Goal: Transaction & Acquisition: Purchase product/service

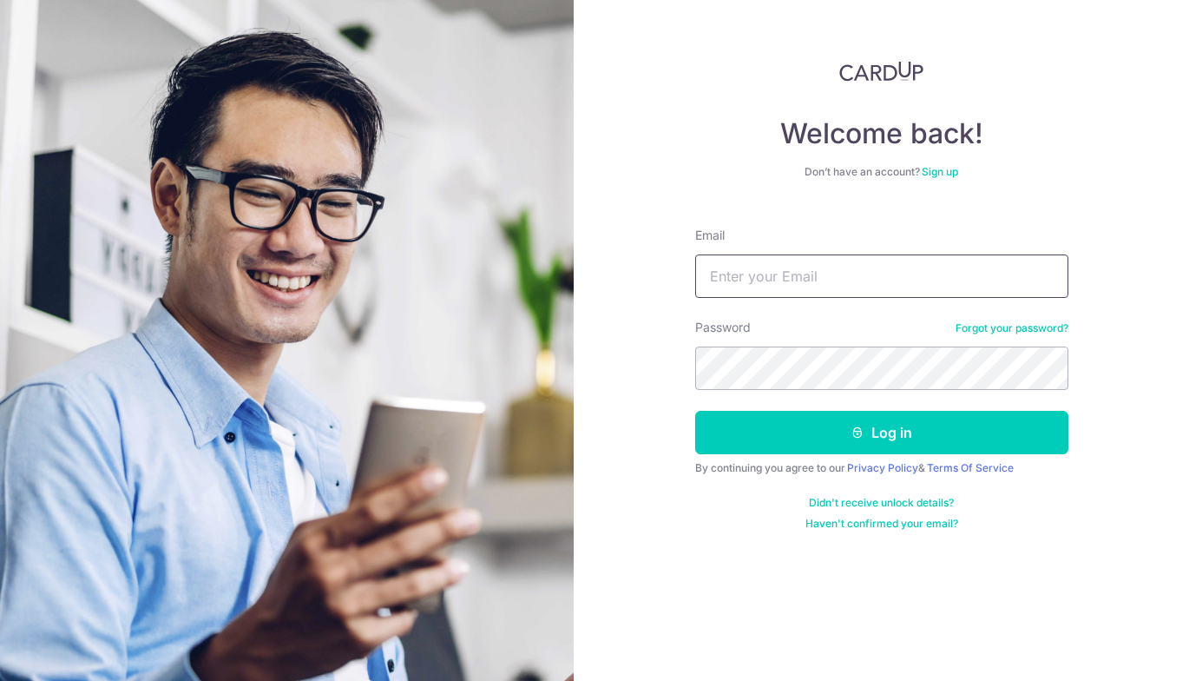
click at [755, 270] on input "Email" at bounding box center [881, 275] width 373 height 43
type input "yp.chia@hotmail.com"
click at [695, 411] on button "Log in" at bounding box center [881, 432] width 373 height 43
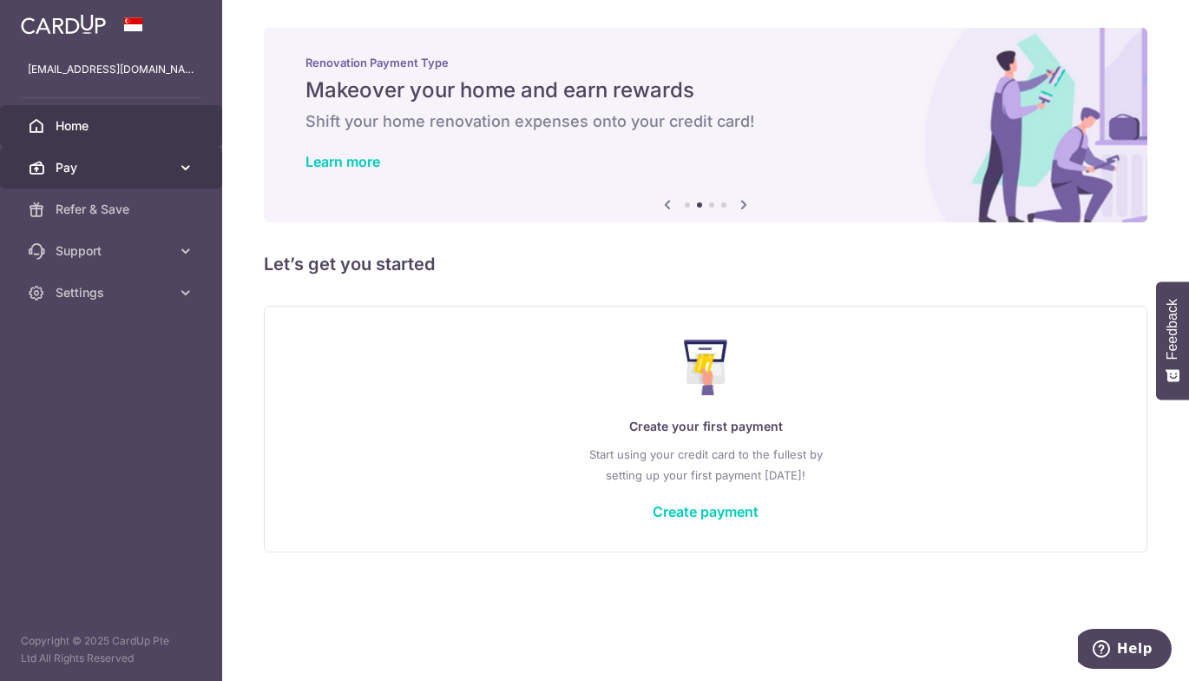
click at [195, 160] on link "Pay" at bounding box center [111, 168] width 222 height 42
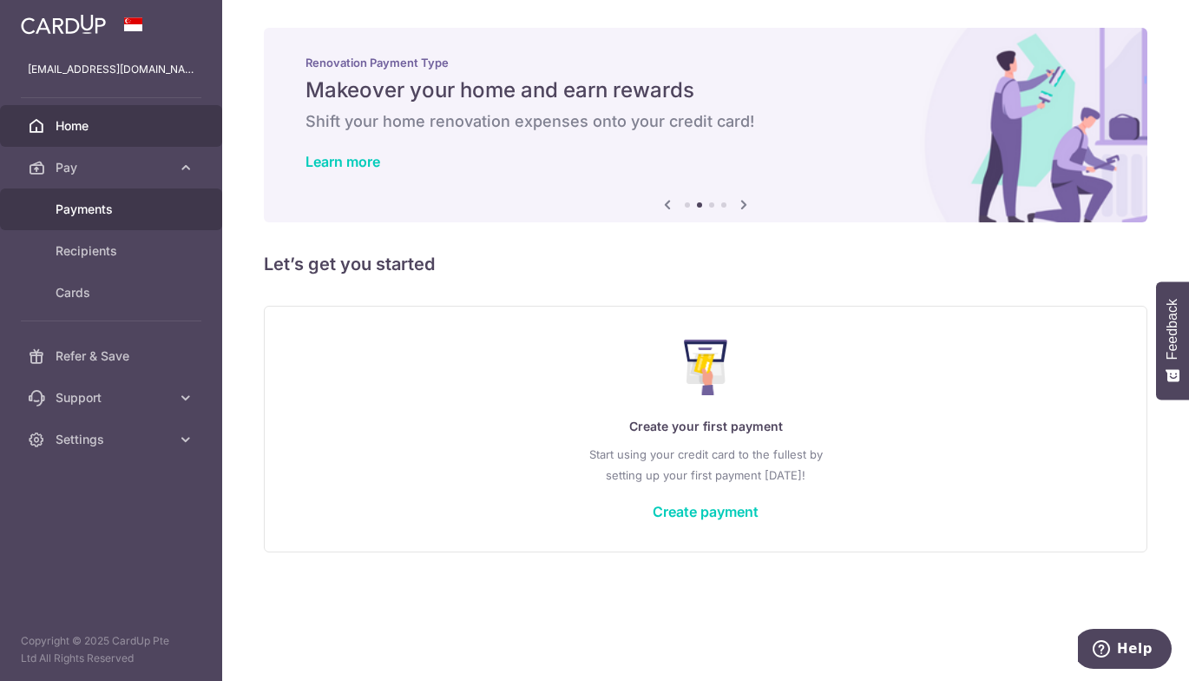
click at [95, 211] on span "Payments" at bounding box center [113, 209] width 115 height 17
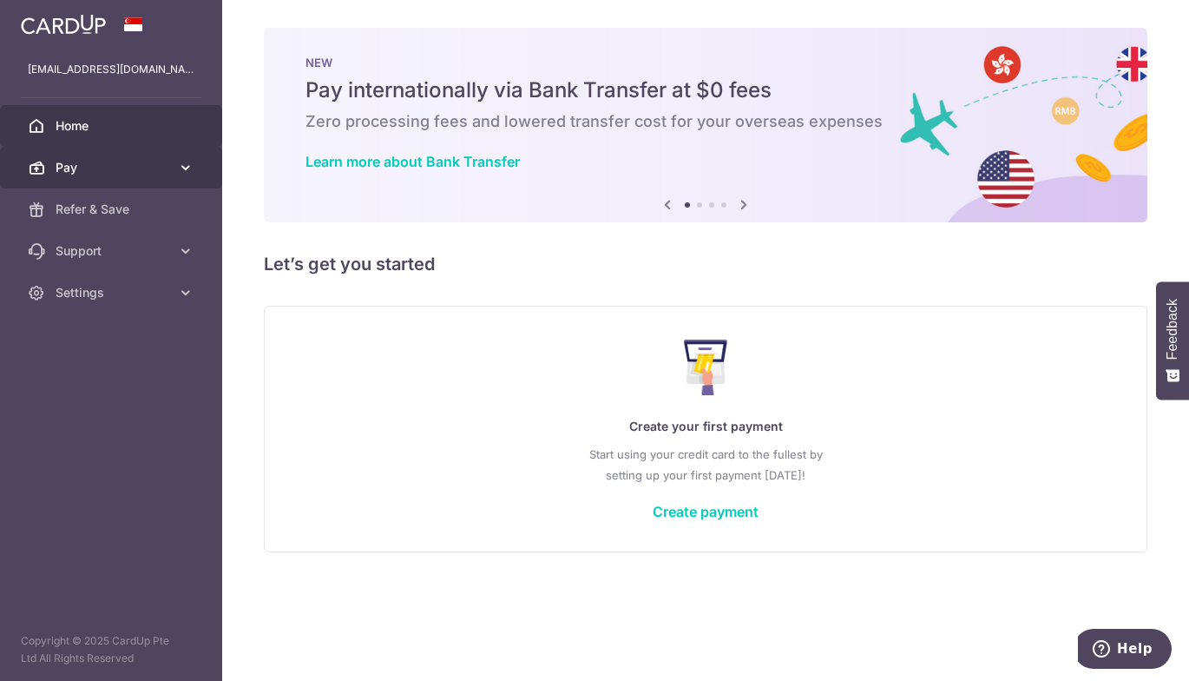
click at [188, 181] on link "Pay" at bounding box center [111, 168] width 222 height 42
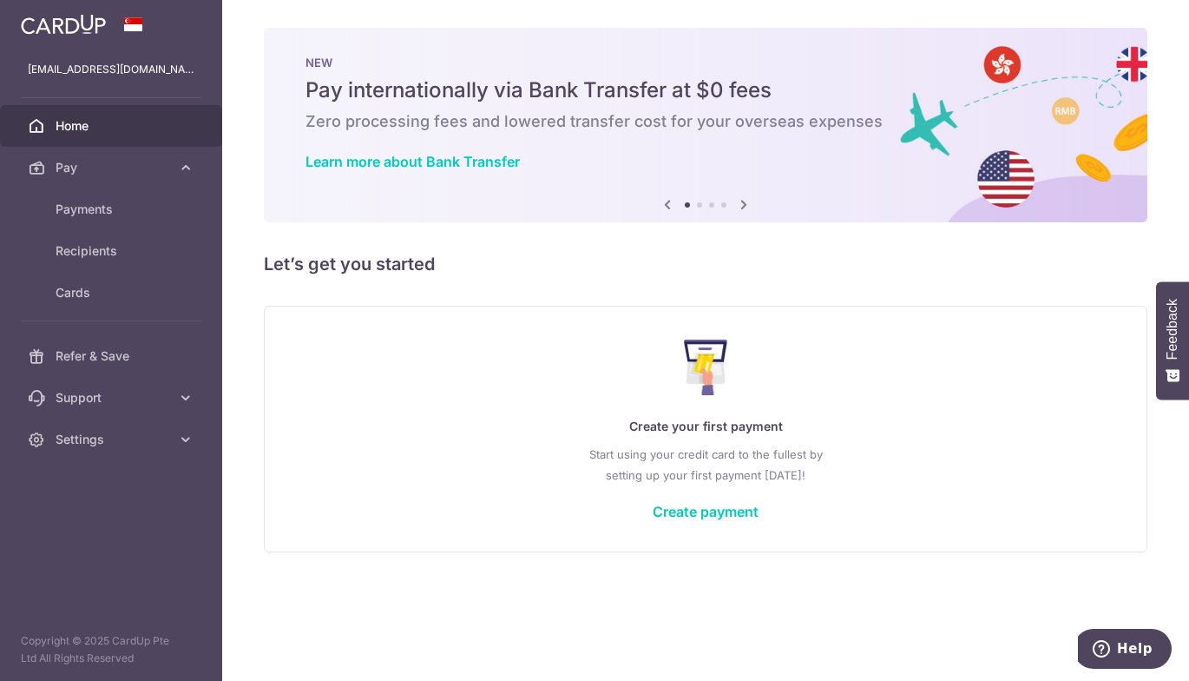
click at [741, 206] on icon at bounding box center [744, 205] width 21 height 22
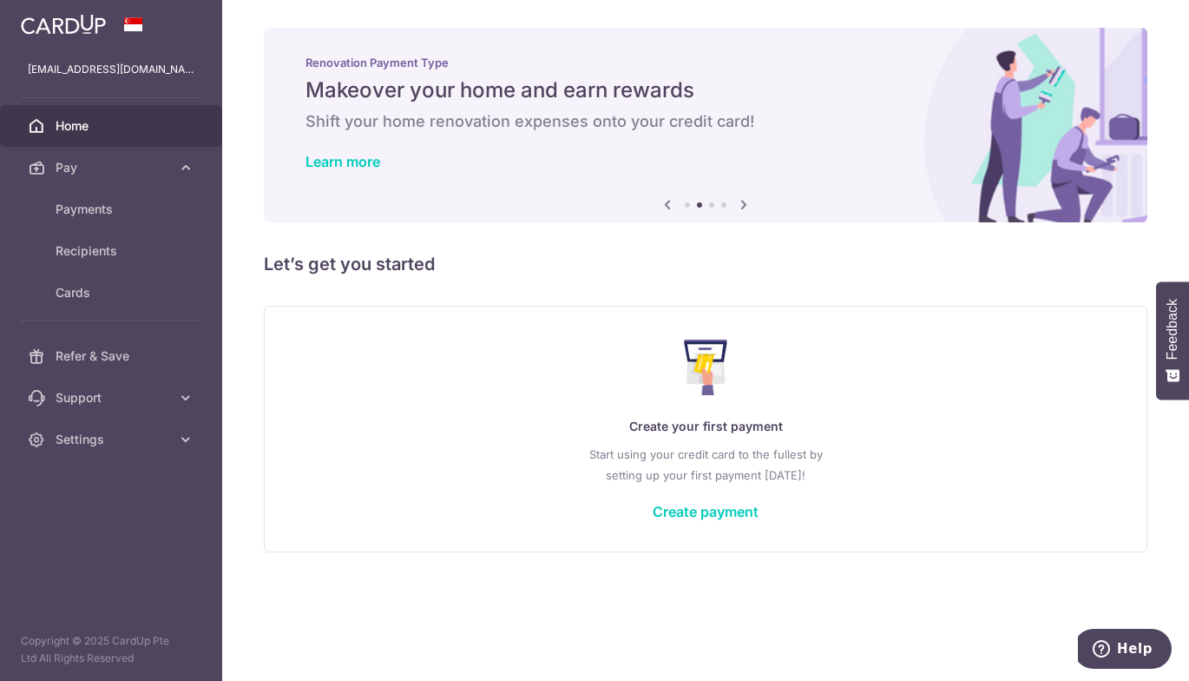
click at [741, 206] on icon at bounding box center [744, 205] width 21 height 22
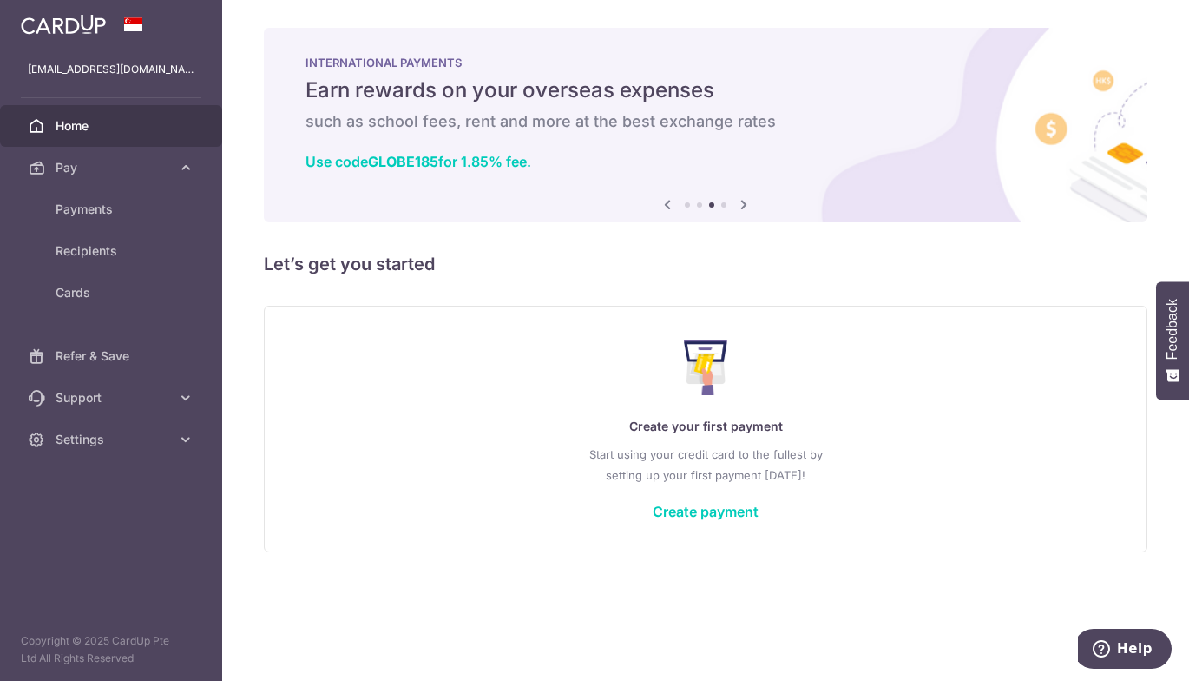
click at [741, 206] on icon at bounding box center [744, 205] width 21 height 22
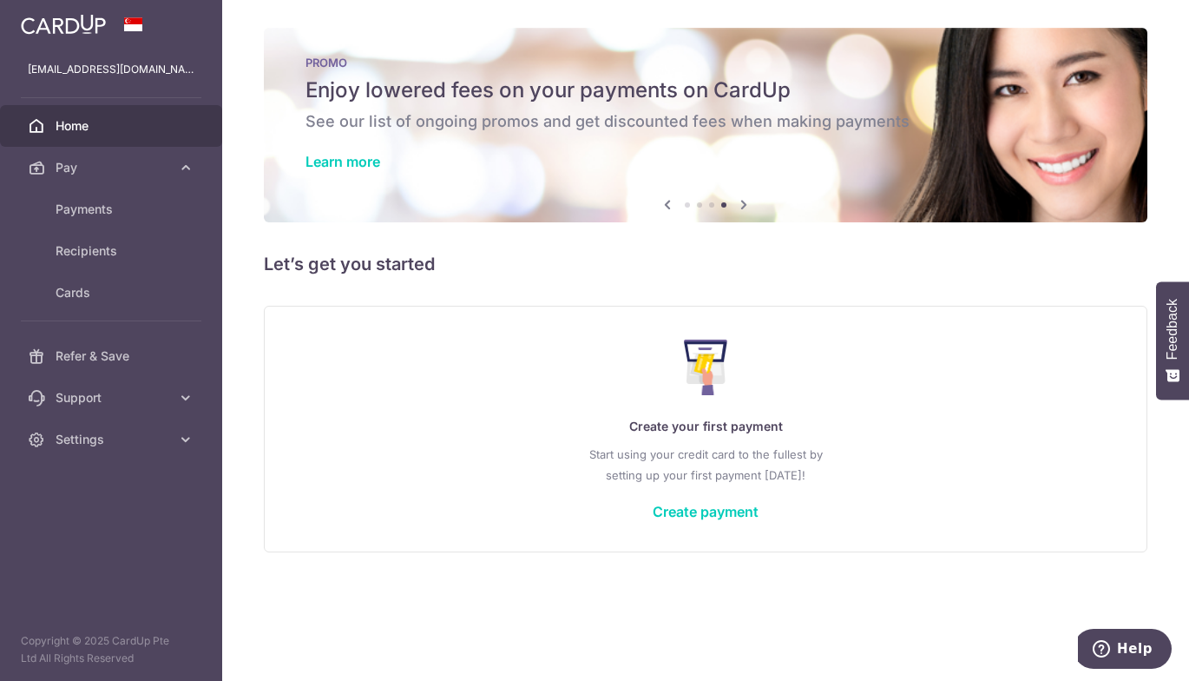
click at [668, 201] on icon at bounding box center [667, 205] width 21 height 22
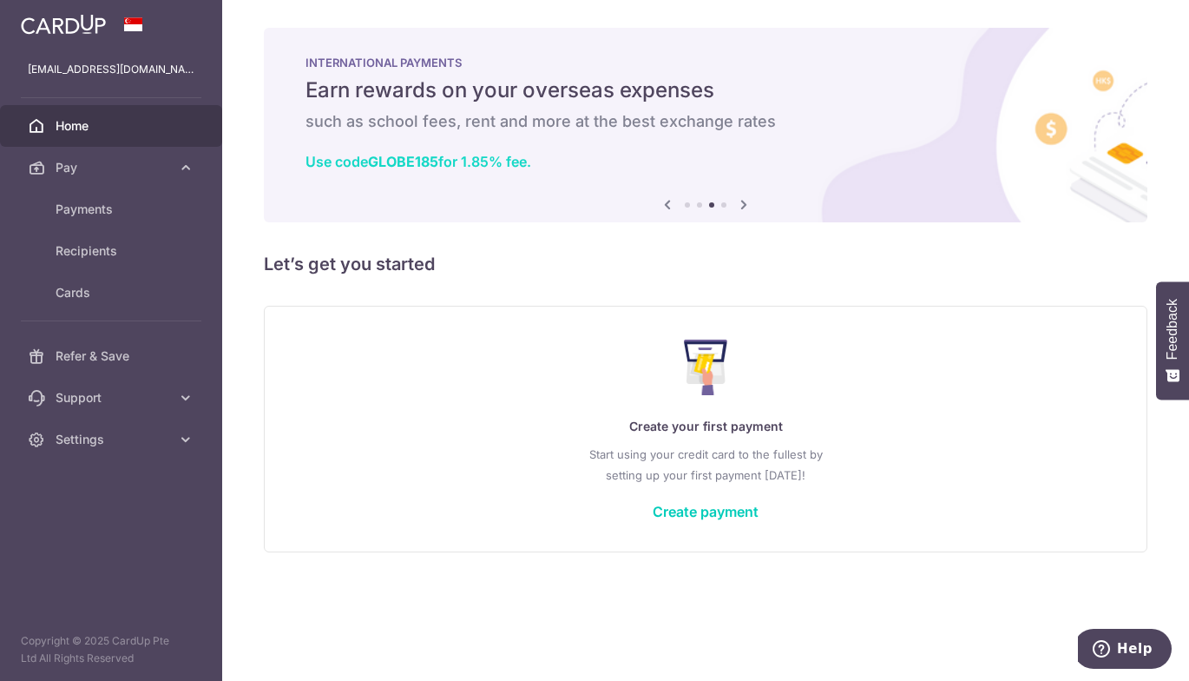
click at [412, 159] on b "GLOBE185" at bounding box center [403, 161] width 70 height 17
click at [660, 520] on div "Create your first payment Start using your credit card to the fullest by settin…" at bounding box center [706, 429] width 840 height 206
click at [666, 516] on link "Create payment" at bounding box center [706, 511] width 106 height 17
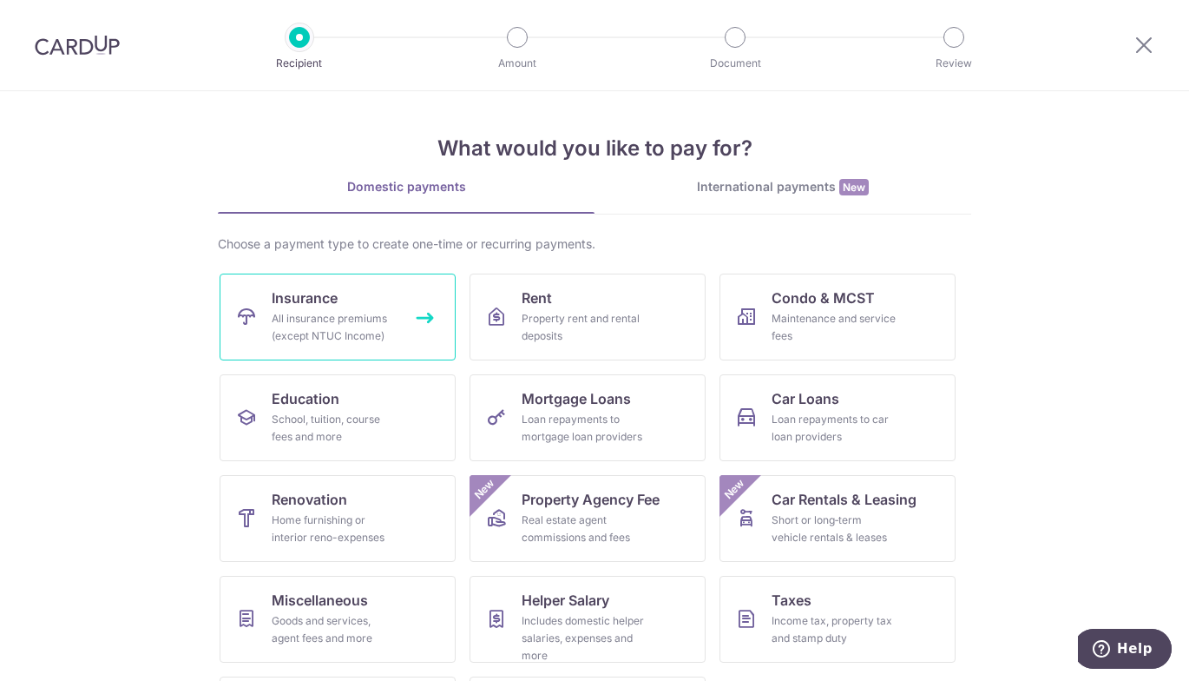
click at [392, 281] on link "Insurance All insurance premiums (except NTUC Income)" at bounding box center [338, 316] width 236 height 87
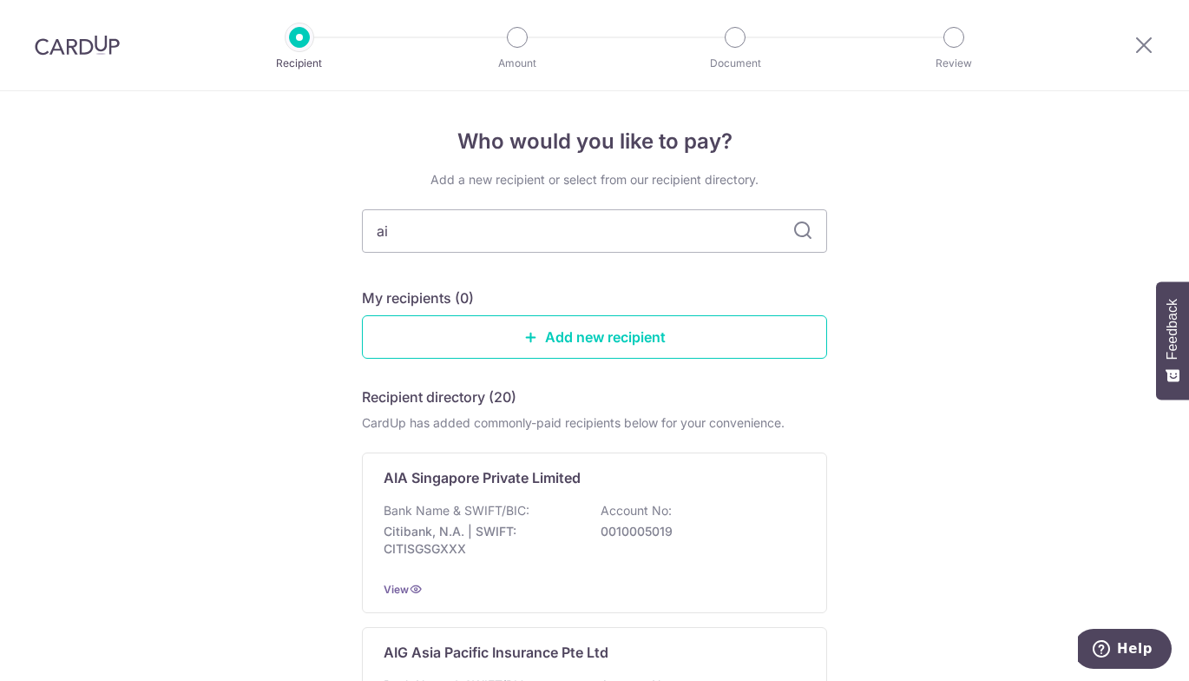
type input "aia"
click at [530, 474] on p "AIA Singapore Private Limited" at bounding box center [482, 477] width 197 height 21
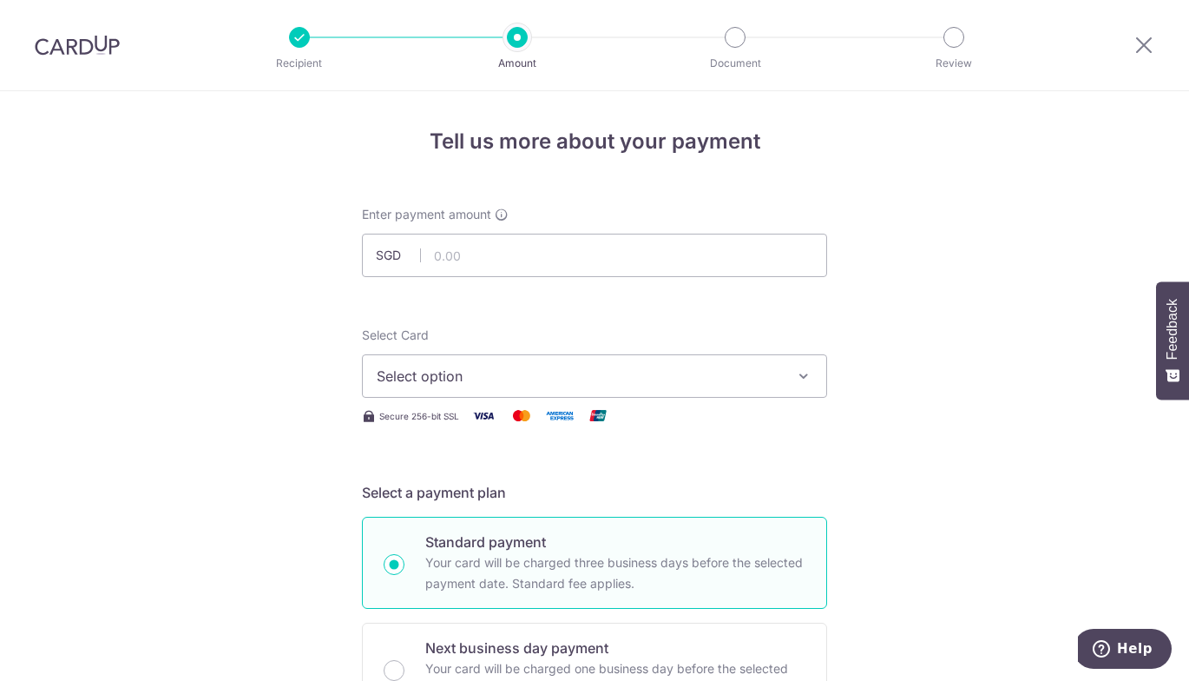
click at [289, 33] on div at bounding box center [299, 37] width 21 height 21
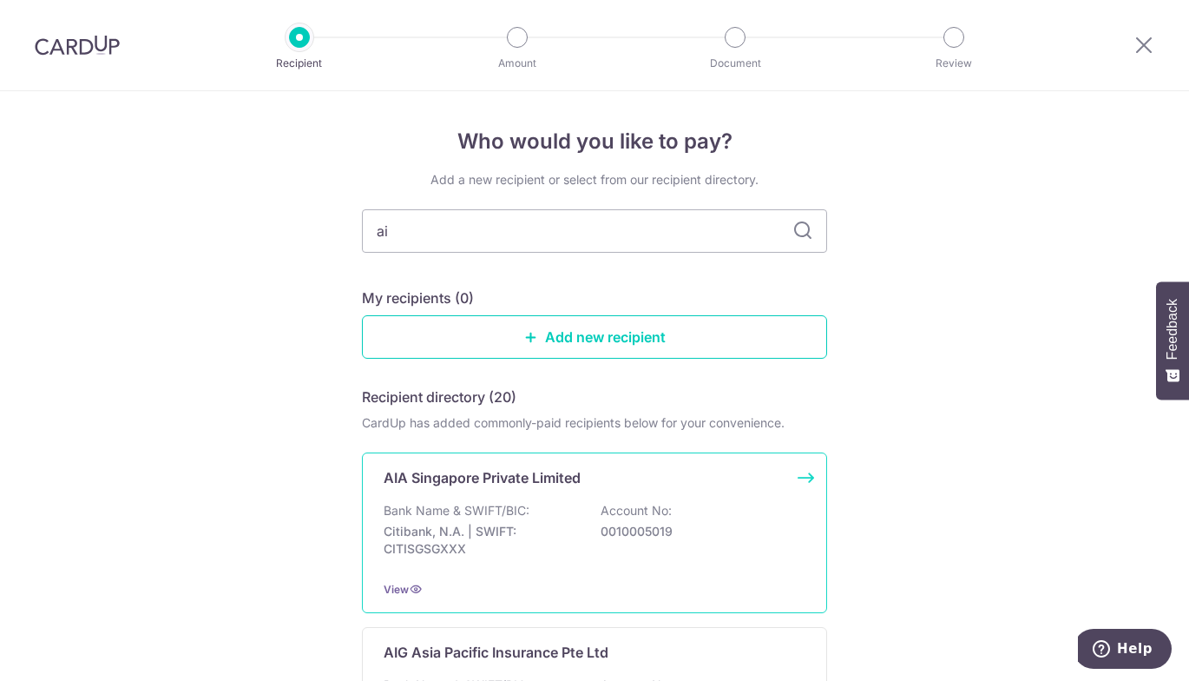
type input "aia"
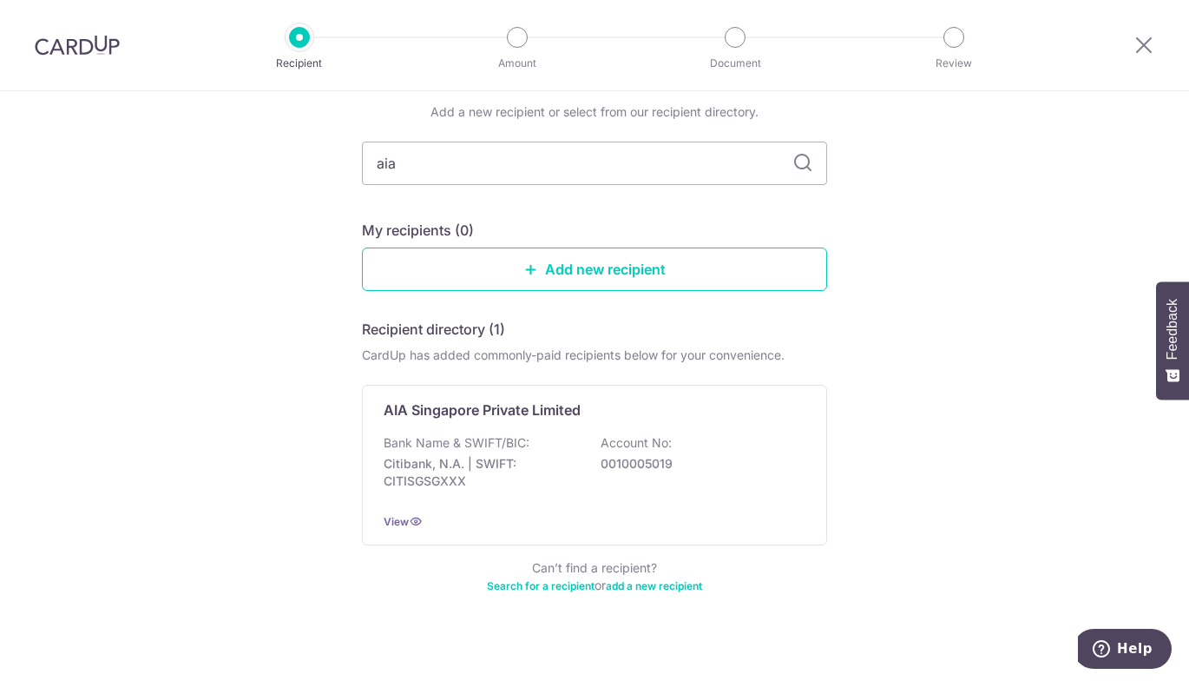
scroll to position [73, 0]
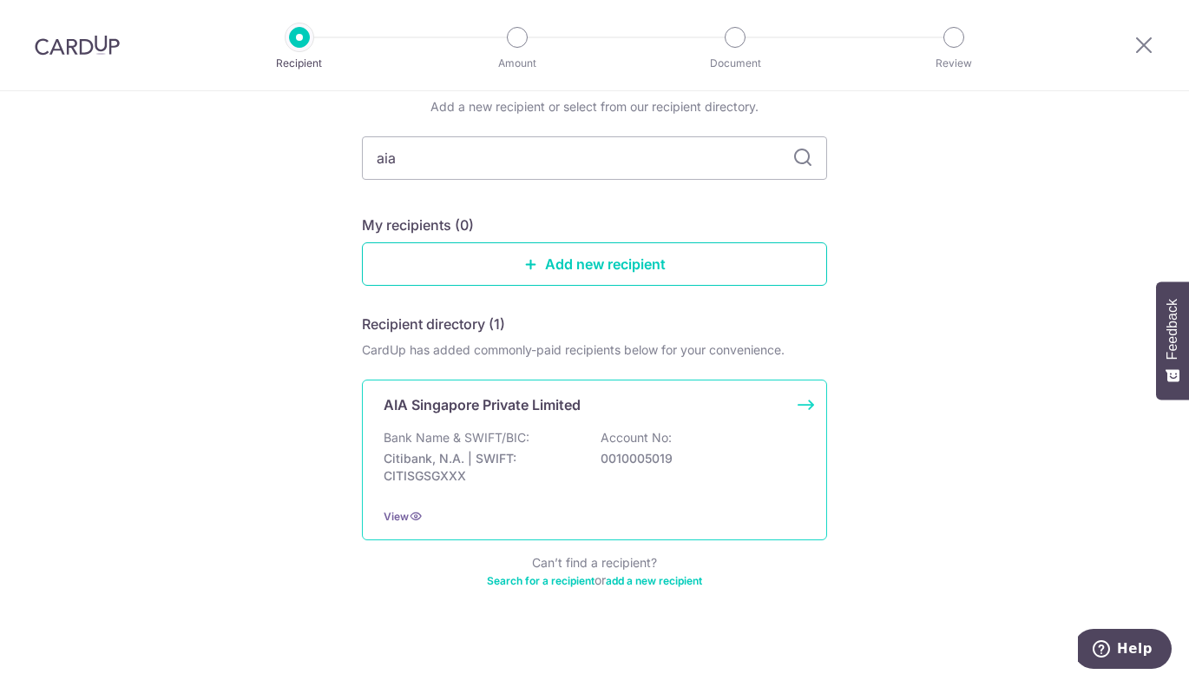
click at [568, 421] on div "AIA Singapore Private Limited Bank Name & SWIFT/BIC: Citibank, N.A. | SWIFT: CI…" at bounding box center [594, 459] width 465 height 161
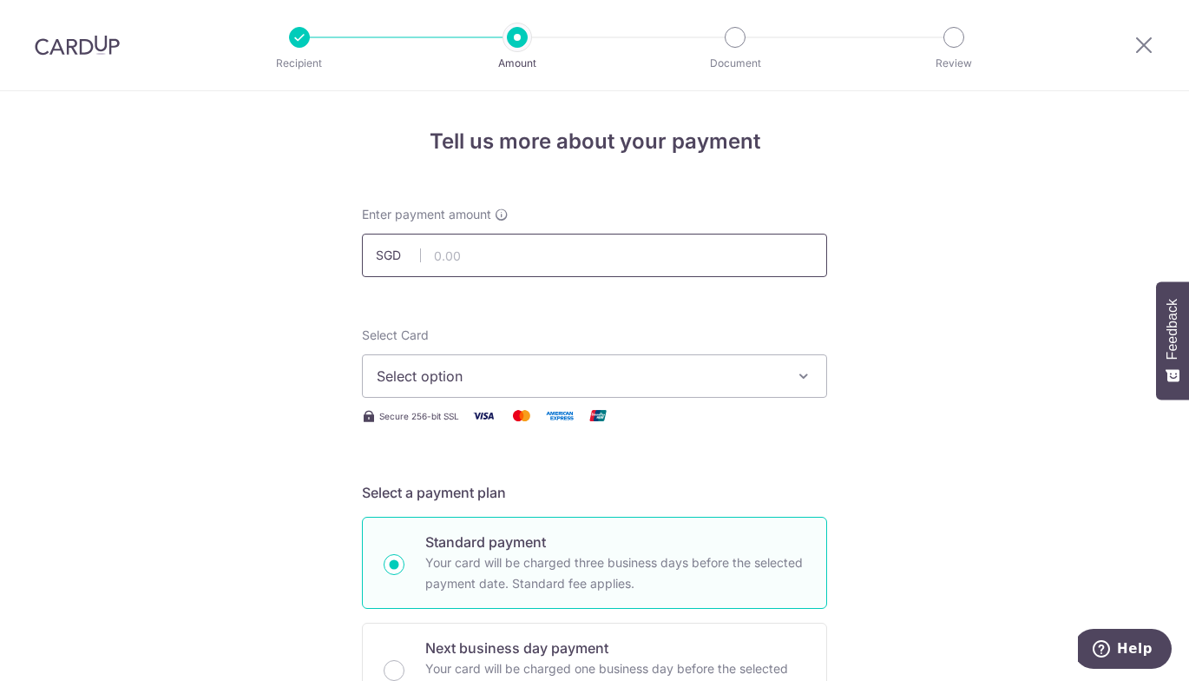
click at [575, 261] on input "text" at bounding box center [594, 255] width 465 height 43
type input "600.00"
click at [546, 373] on span "Select option" at bounding box center [579, 375] width 405 height 21
click at [522, 409] on link "Add credit card" at bounding box center [595, 424] width 464 height 31
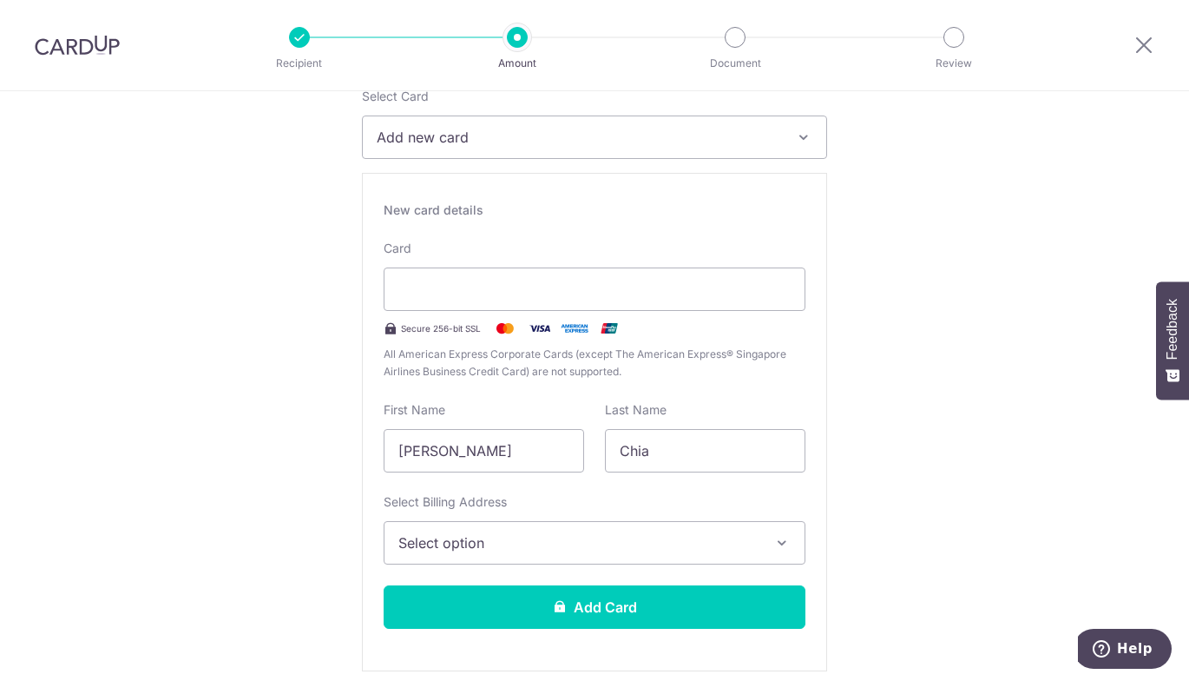
scroll to position [247, 0]
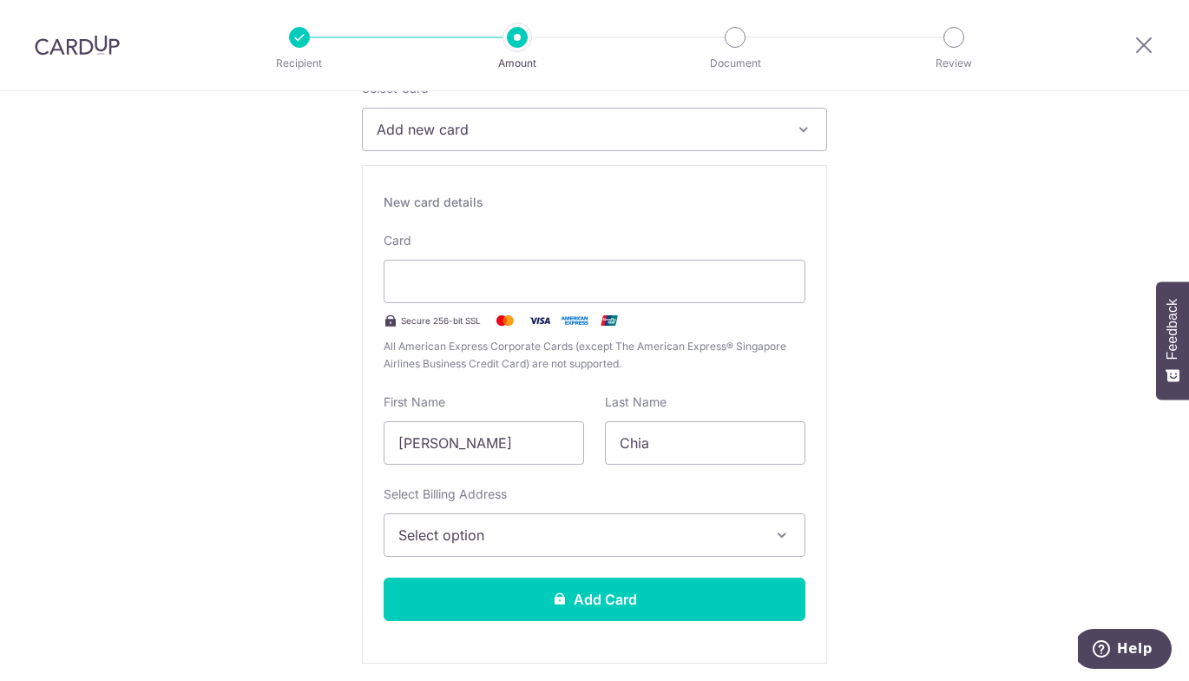
click at [528, 527] on span "Select option" at bounding box center [578, 534] width 361 height 21
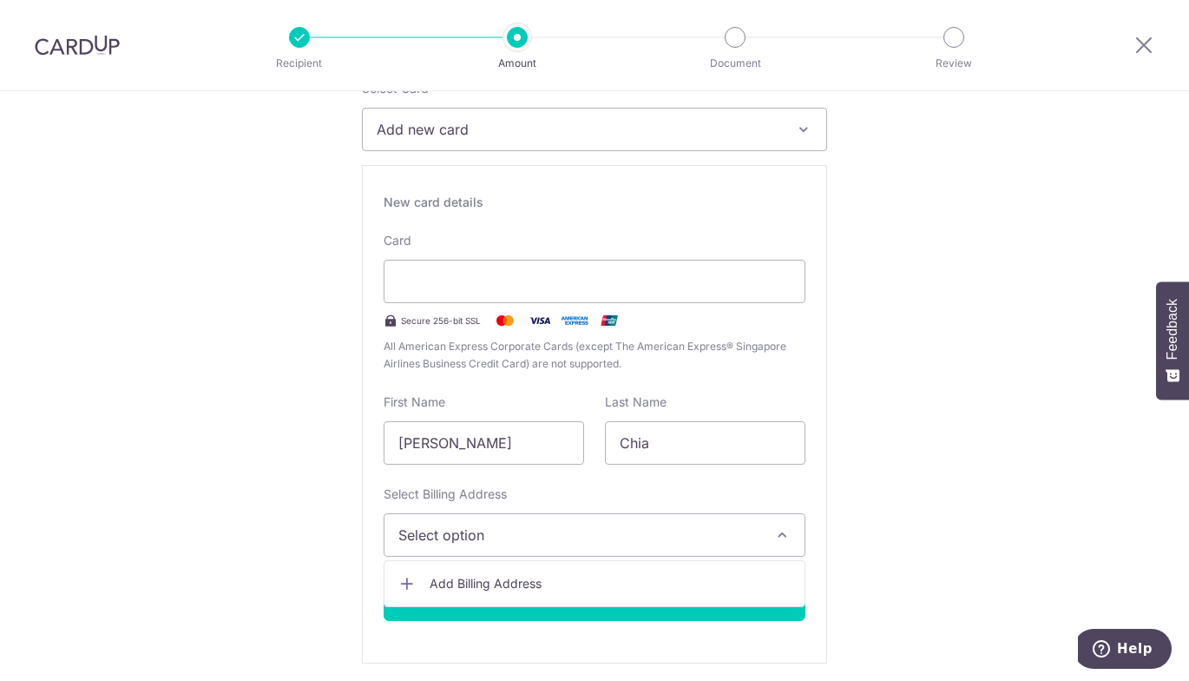
click at [518, 580] on span "Add Billing Address" at bounding box center [610, 583] width 361 height 17
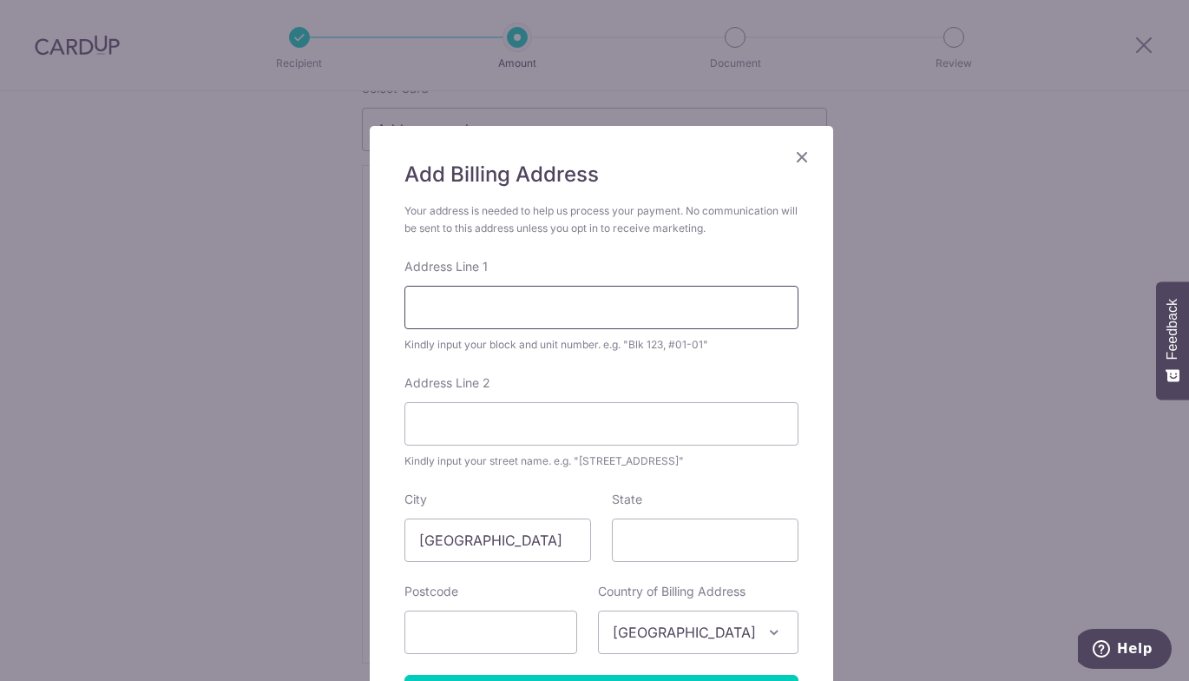
click at [514, 305] on input "Address Line 1" at bounding box center [602, 307] width 394 height 43
type input "9 Jalan Sindor"
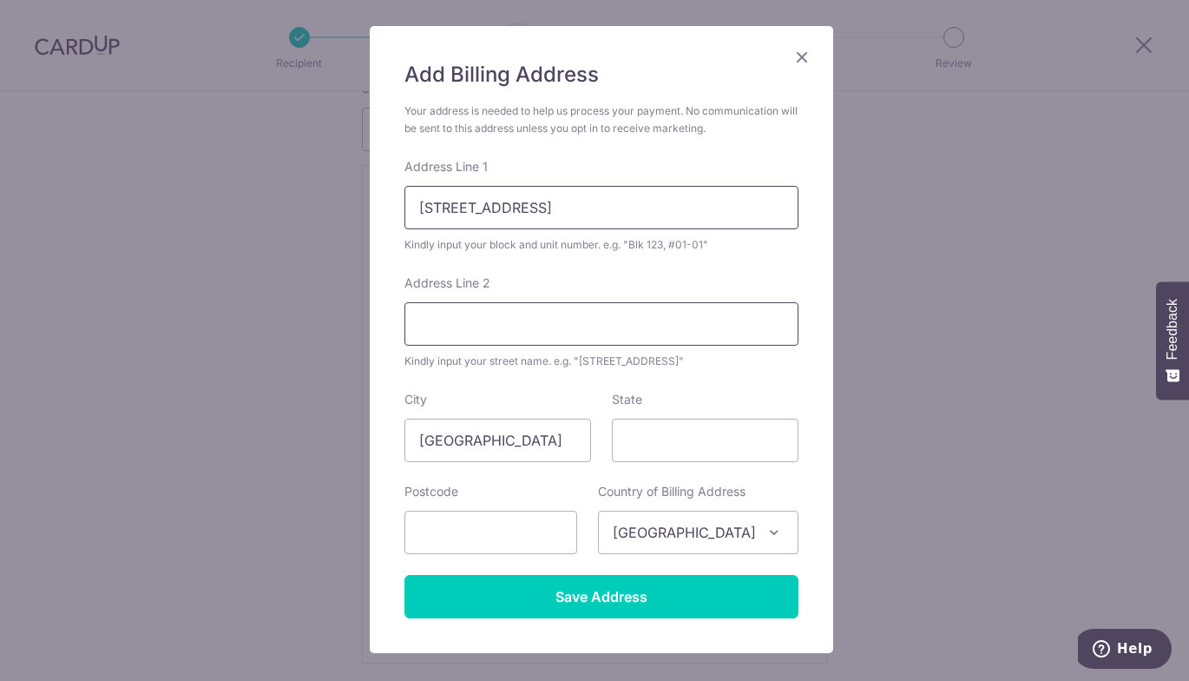
scroll to position [196, 0]
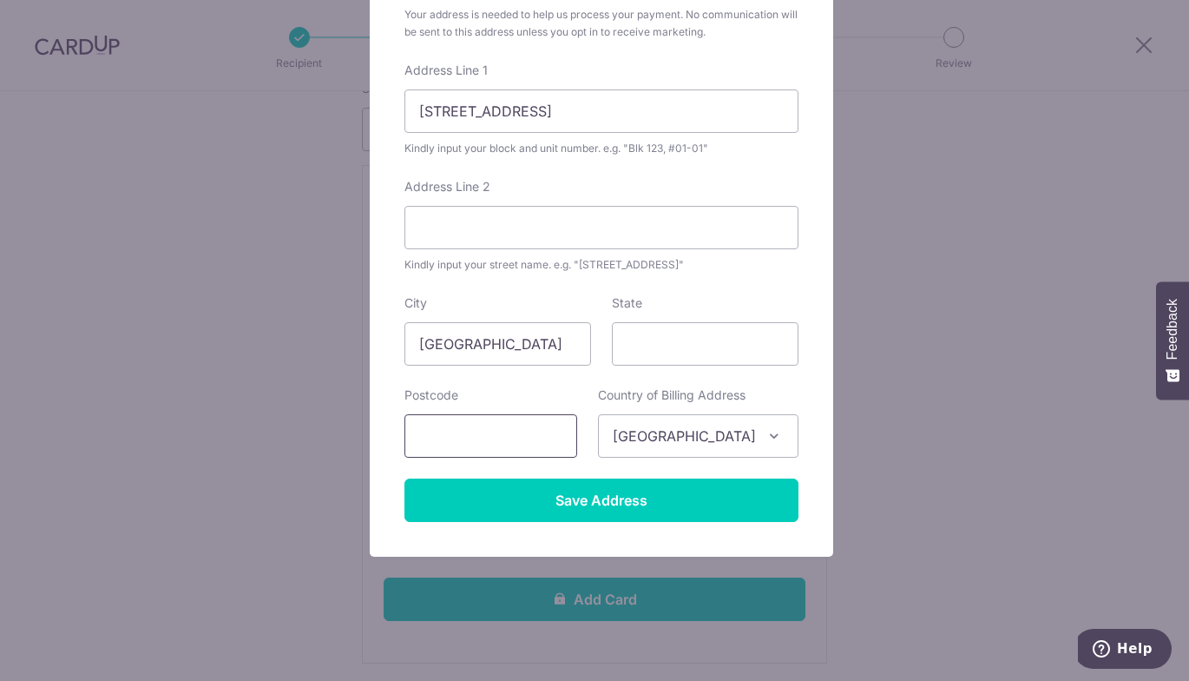
click at [512, 434] on input "text" at bounding box center [491, 435] width 173 height 43
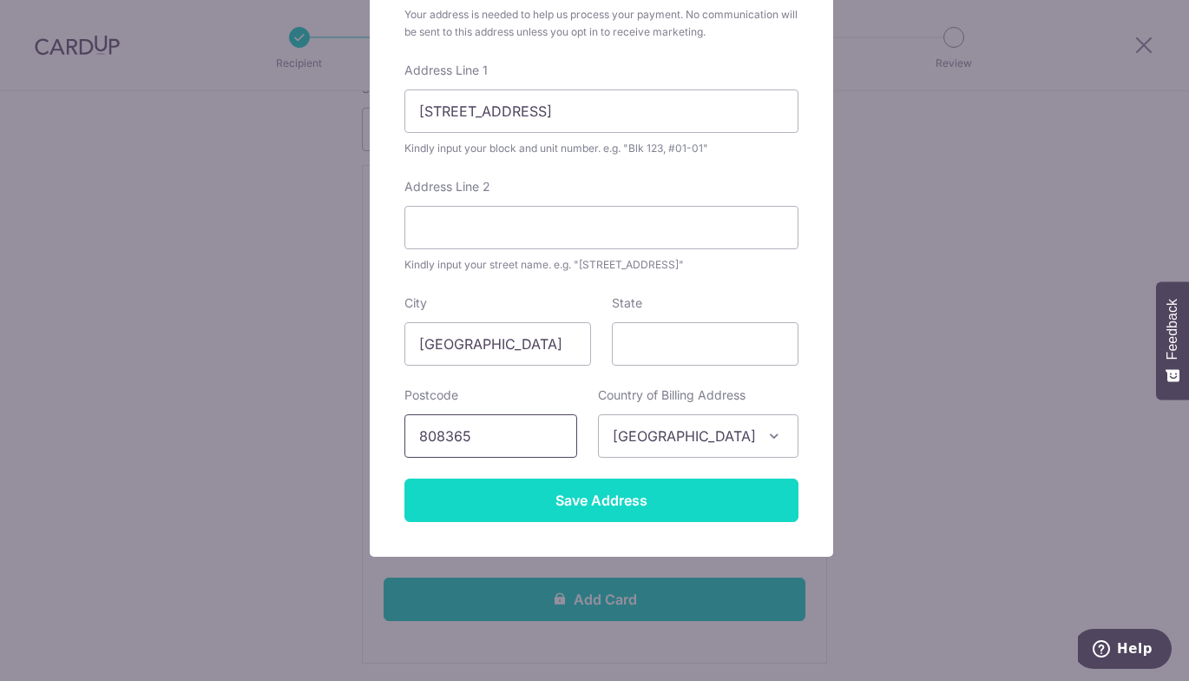
type input "808365"
click at [662, 492] on input "Save Address" at bounding box center [602, 499] width 394 height 43
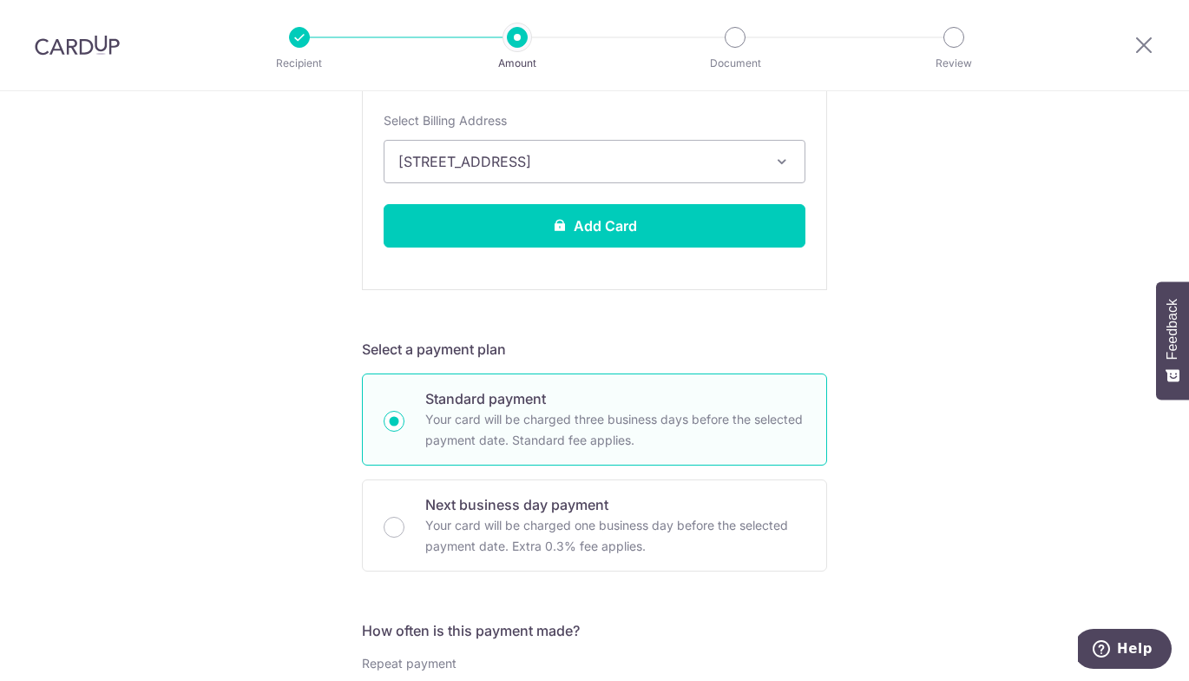
scroll to position [493, 0]
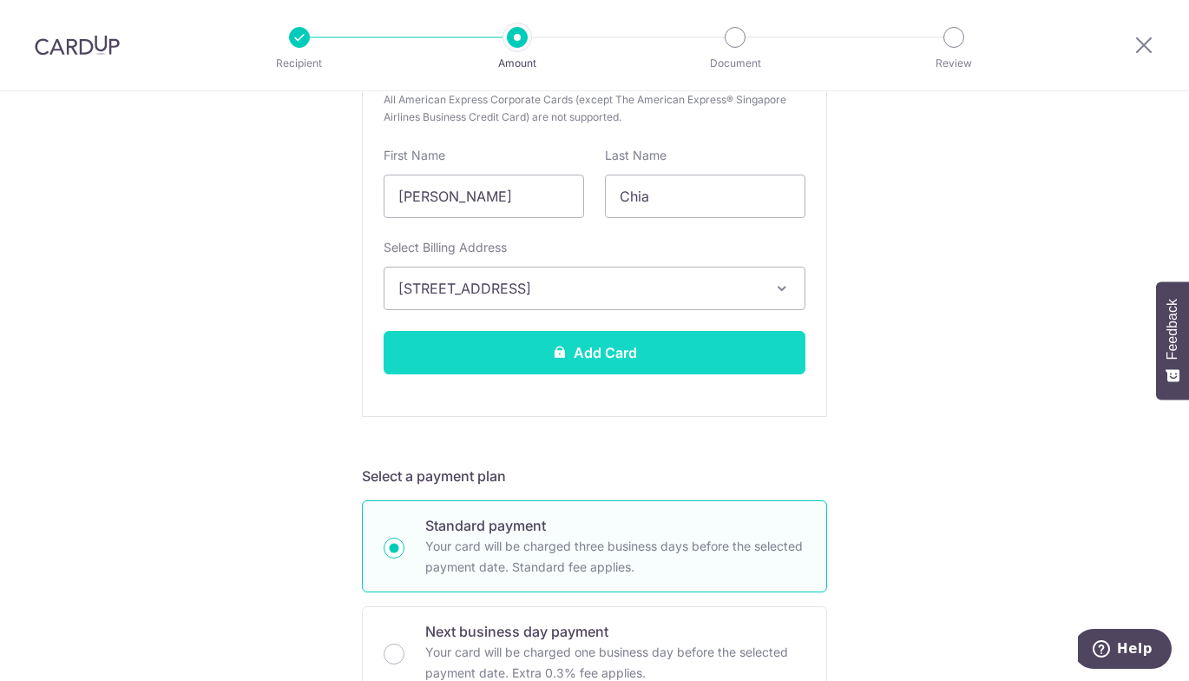
click at [672, 348] on button "Add Card" at bounding box center [595, 352] width 422 height 43
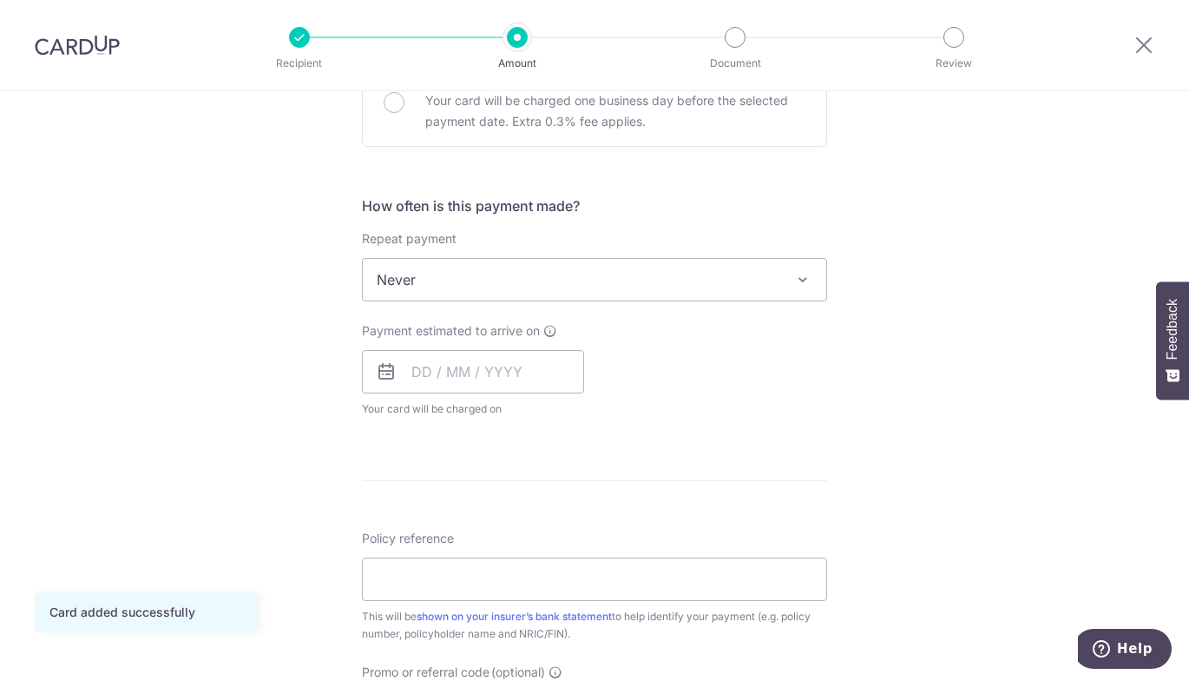
scroll to position [569, 0]
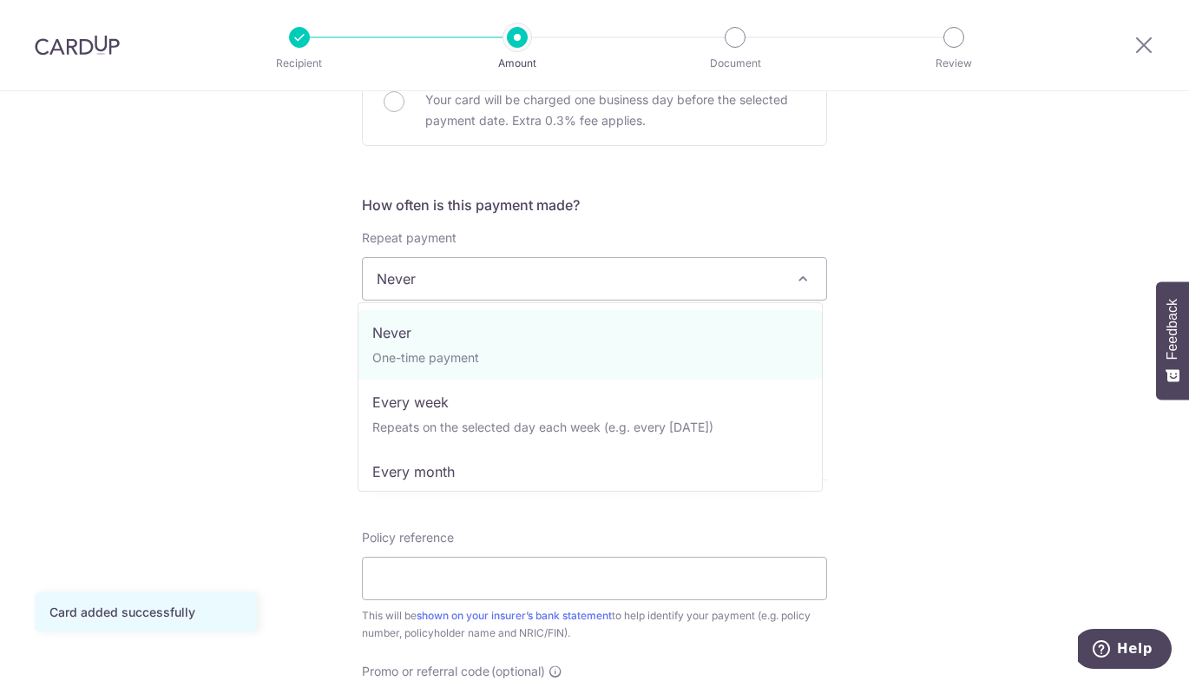
click at [645, 262] on span "Never" at bounding box center [595, 279] width 464 height 42
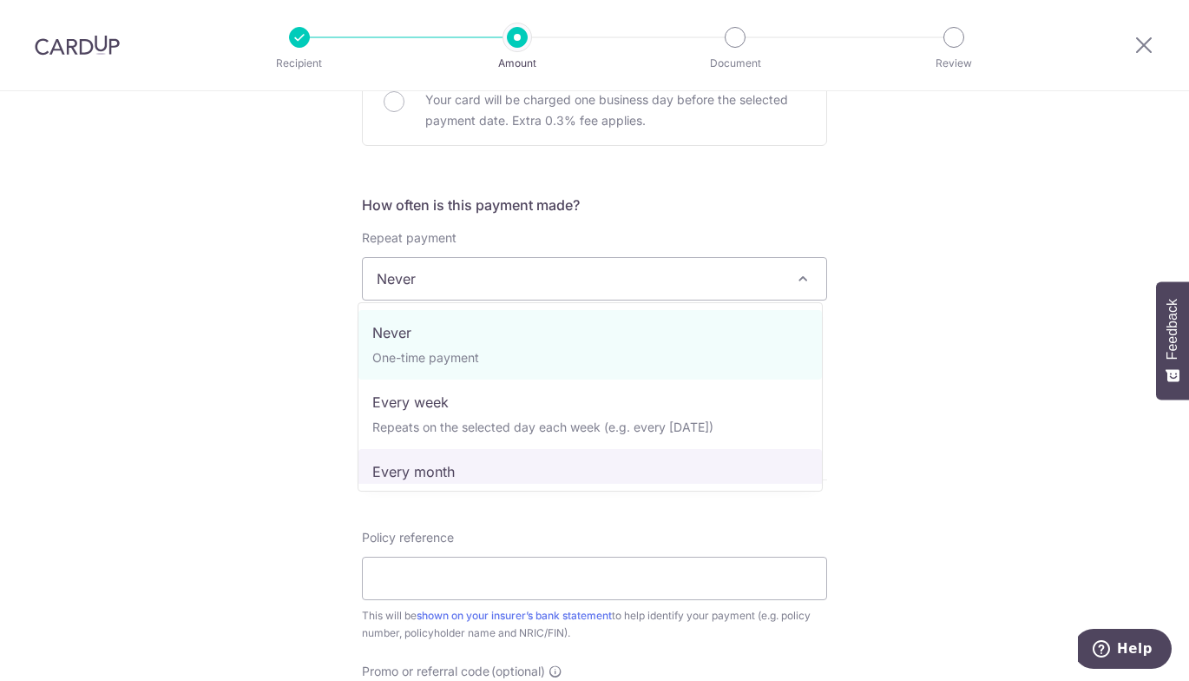
select select "3"
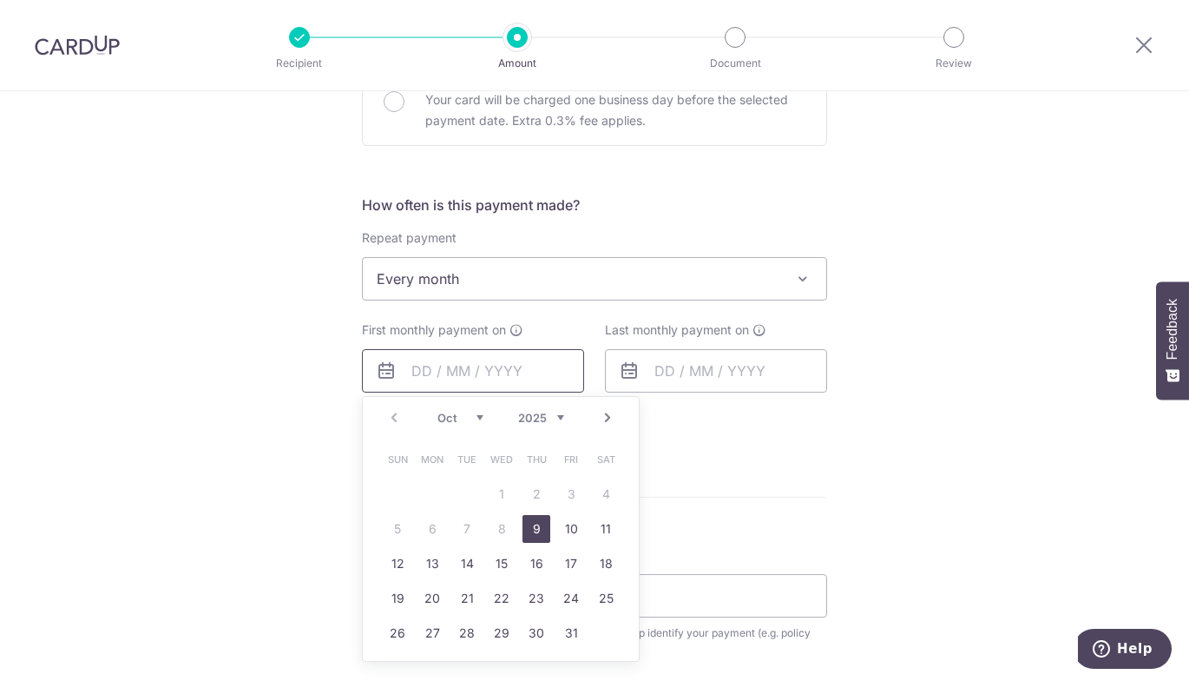
click at [471, 377] on input "text" at bounding box center [473, 370] width 222 height 43
click at [525, 518] on link "9" at bounding box center [537, 529] width 28 height 28
type input "09/10/2025"
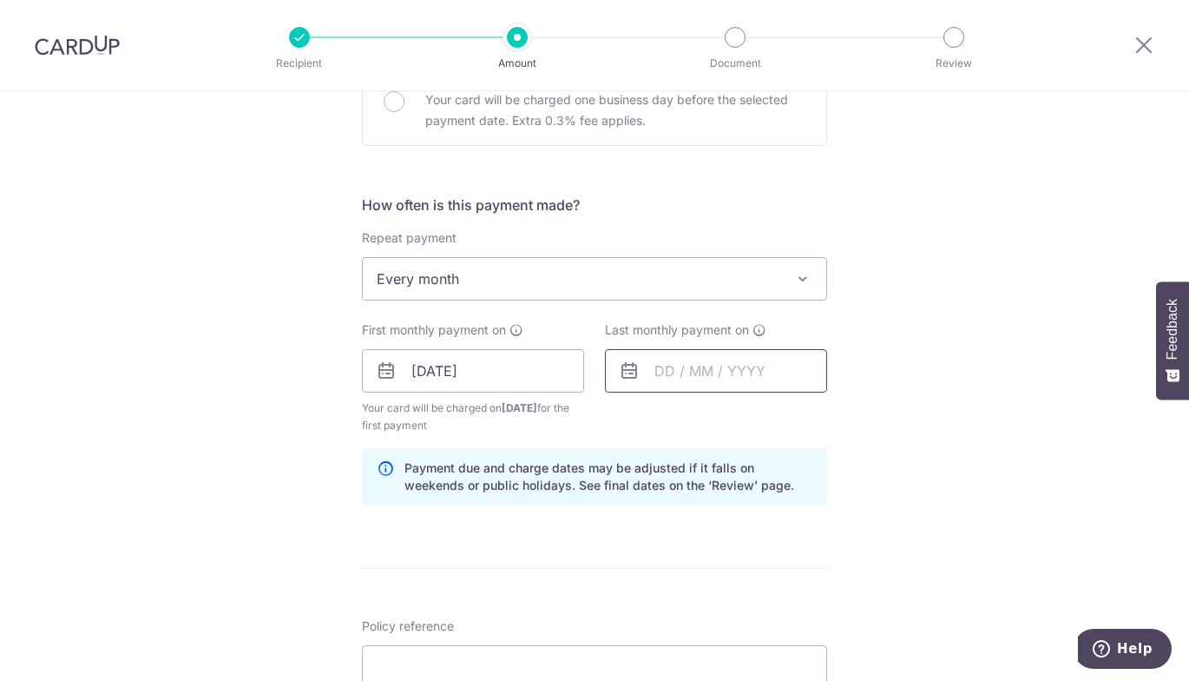
click at [707, 359] on input "text" at bounding box center [716, 370] width 222 height 43
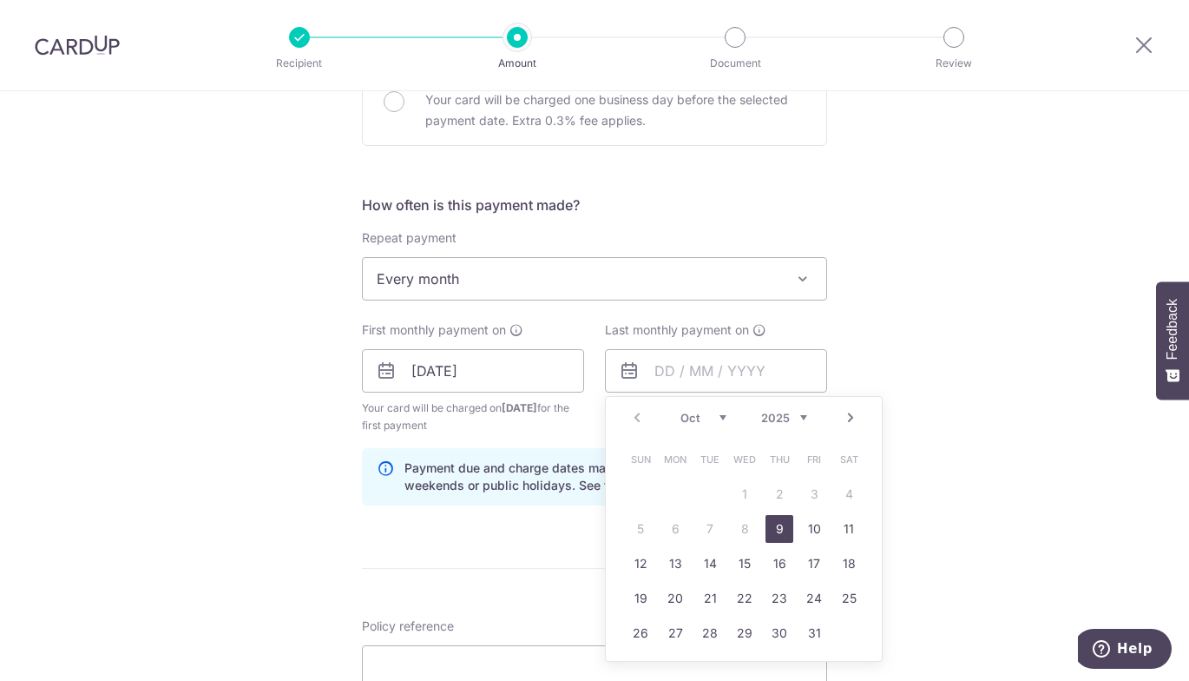
click at [848, 412] on link "Next" at bounding box center [850, 417] width 21 height 21
click at [773, 490] on link "4" at bounding box center [780, 494] width 28 height 28
type input "04/12/2025"
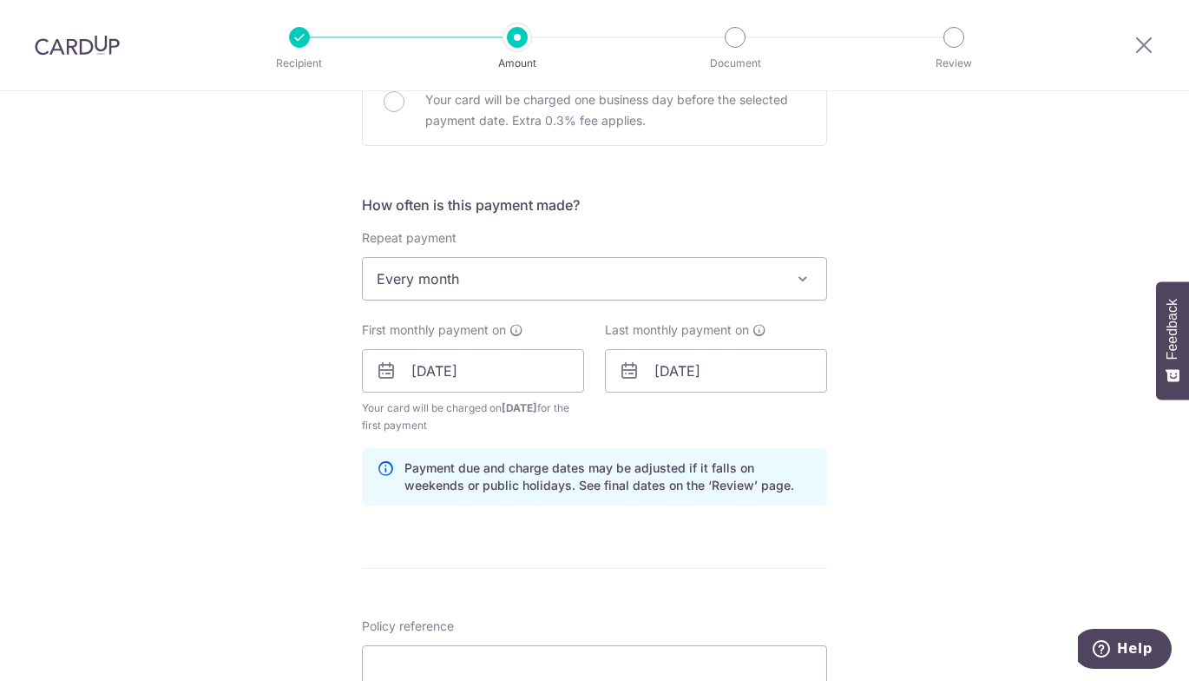
click at [846, 458] on div "Tell us more about your payment Enter payment amount SGD 600.00 600.00 Card add…" at bounding box center [594, 352] width 1189 height 1659
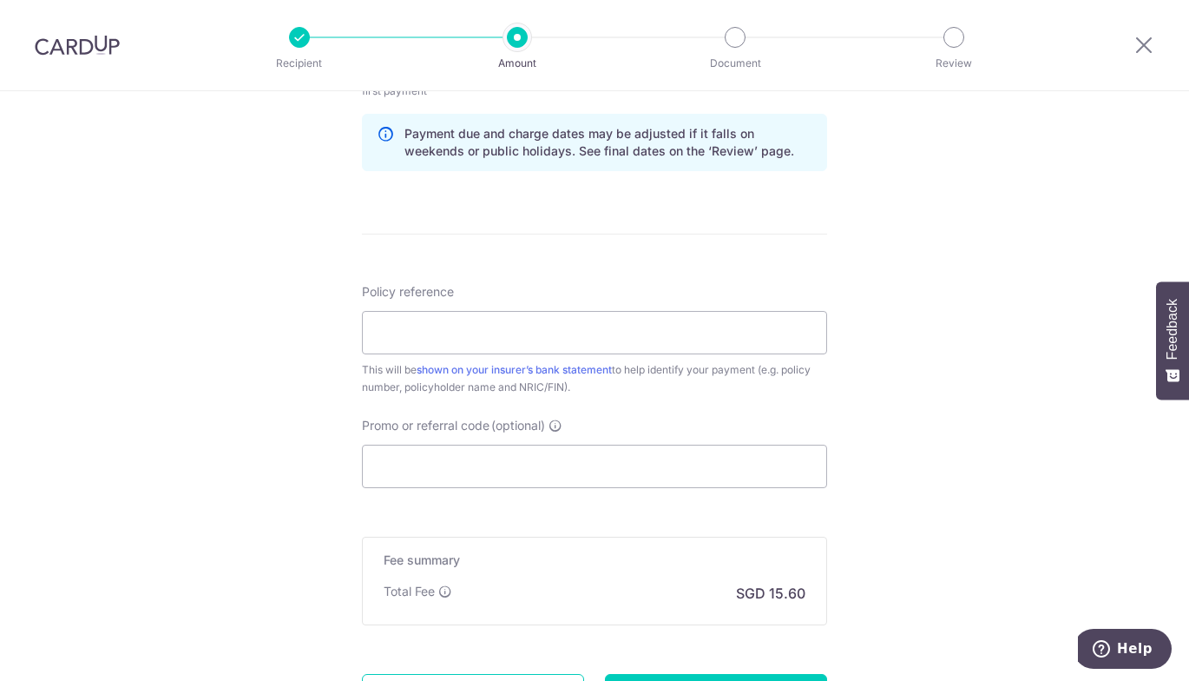
scroll to position [905, 0]
click at [777, 317] on input "Policy reference" at bounding box center [594, 329] width 465 height 43
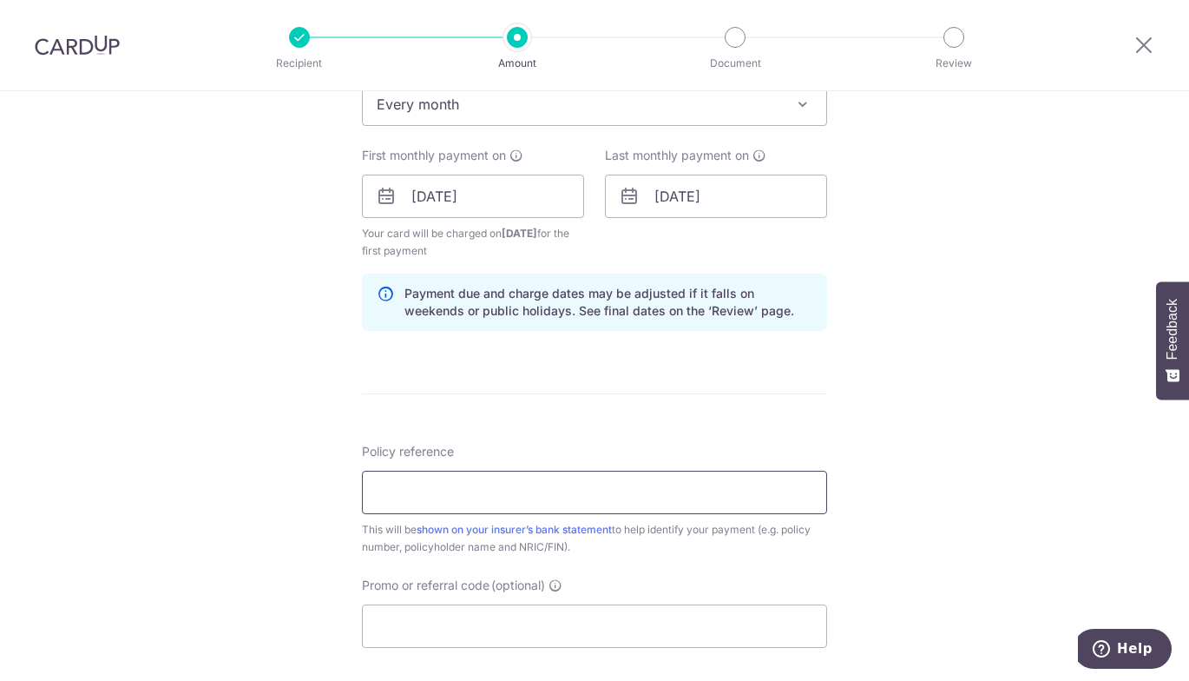
scroll to position [701, 0]
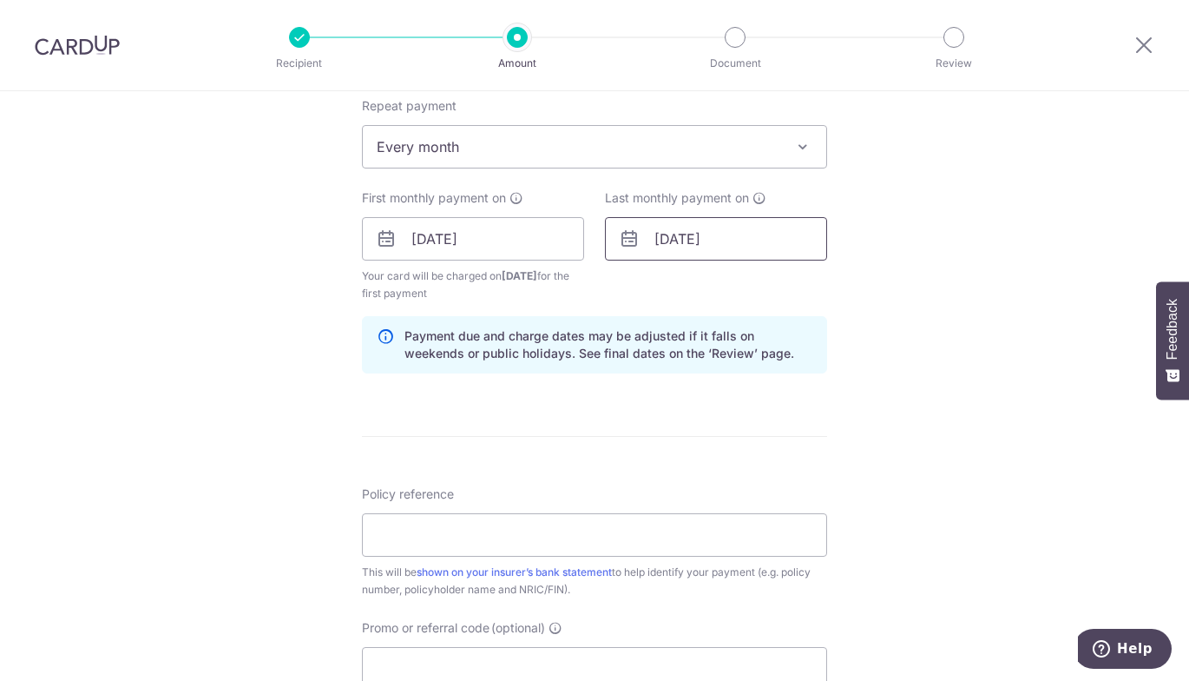
click at [775, 246] on input "04/12/2025" at bounding box center [716, 238] width 222 height 43
click at [906, 175] on div "Tell us more about your payment Enter payment amount SGD 600.00 600.00 Card add…" at bounding box center [594, 220] width 1189 height 1659
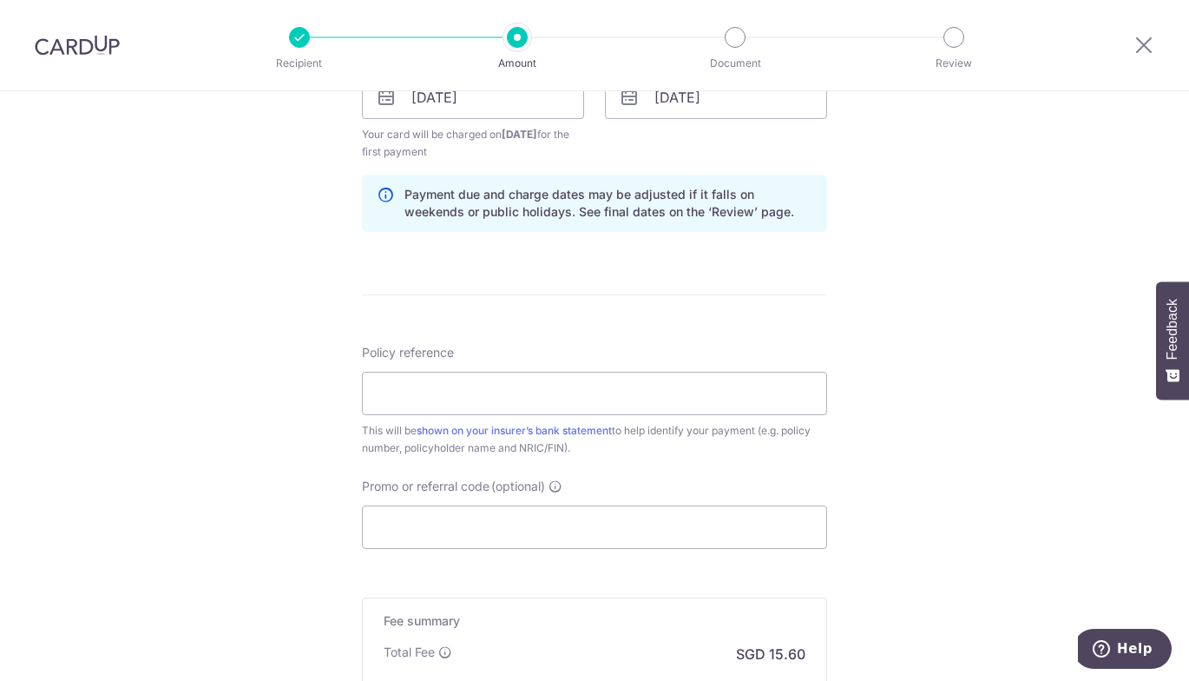
scroll to position [845, 0]
click at [701, 375] on input "Policy reference" at bounding box center [594, 390] width 465 height 43
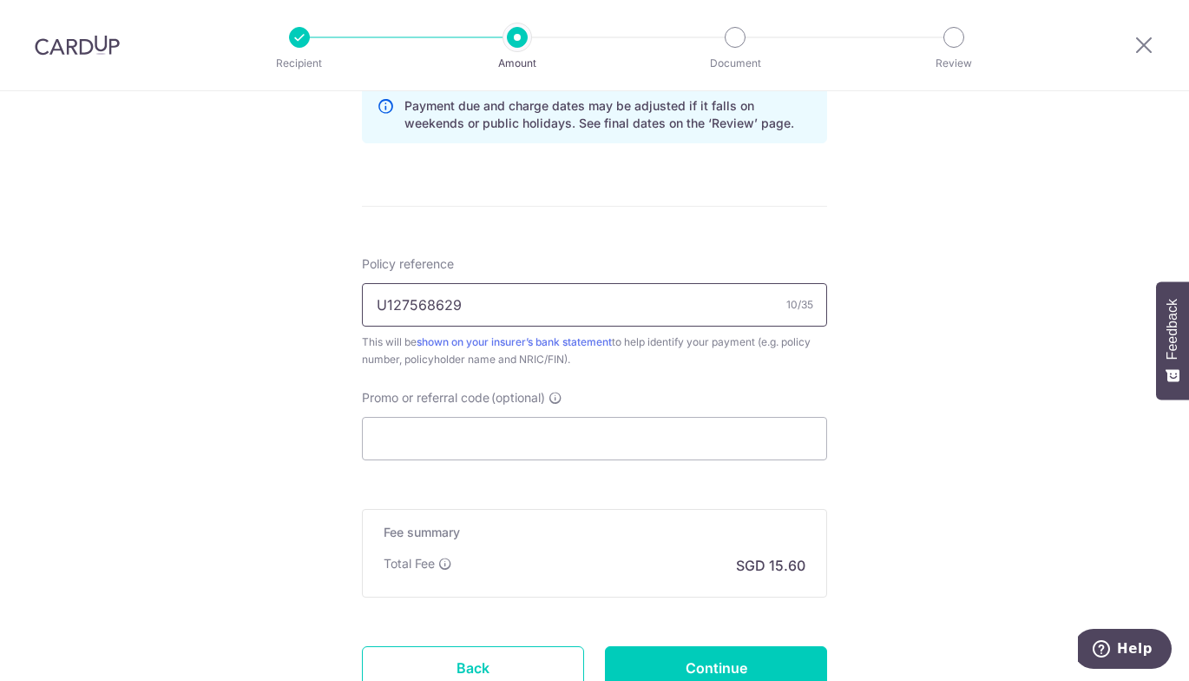
scroll to position [1065, 0]
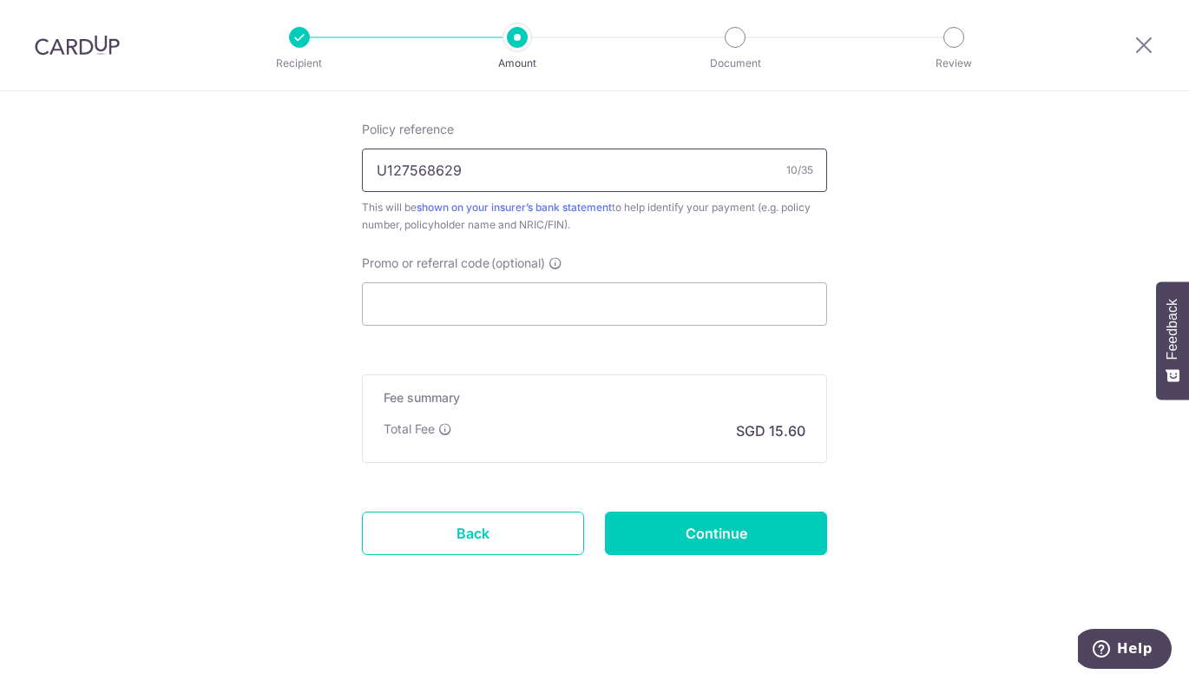
type input "U127568629"
click at [655, 286] on input "Promo or referral code (optional)" at bounding box center [594, 303] width 465 height 43
paste input "REC185"
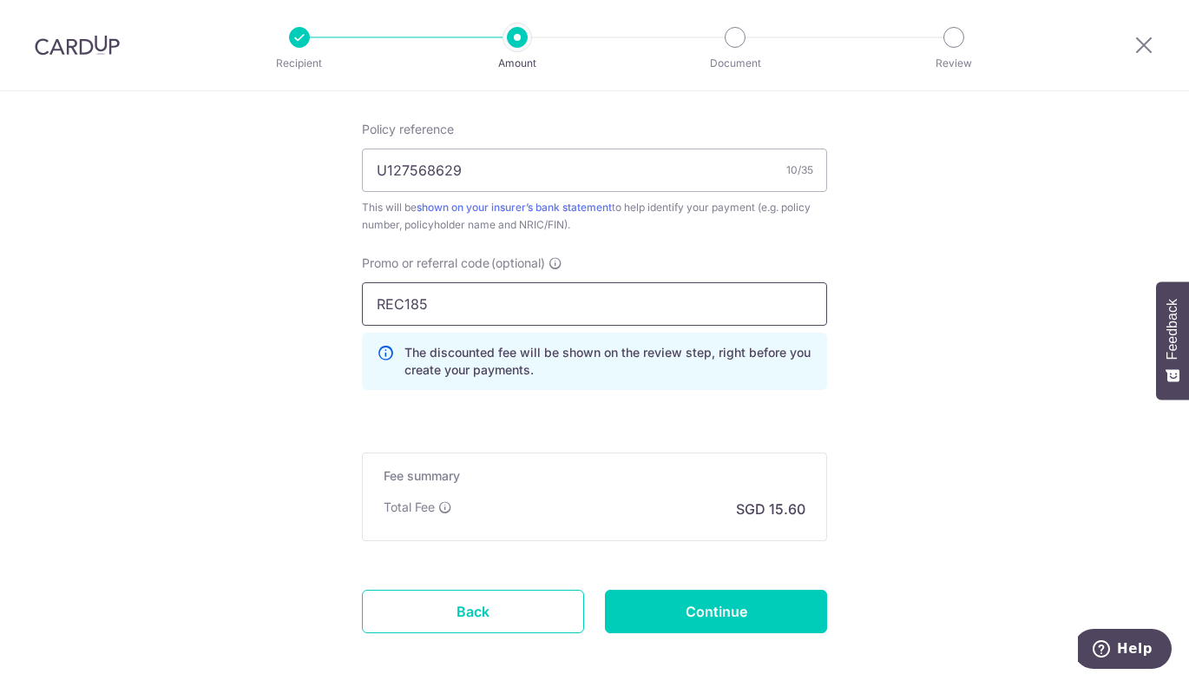
type input "REC185"
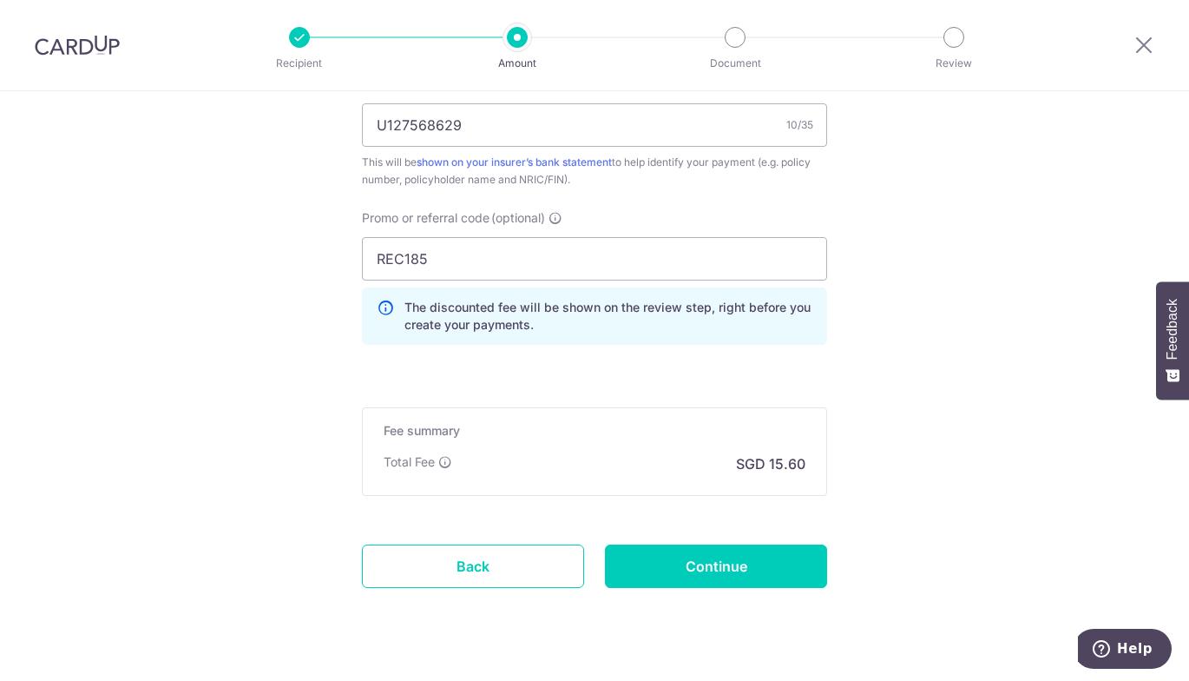
scroll to position [1111, 0]
click at [715, 551] on input "Continue" at bounding box center [716, 564] width 222 height 43
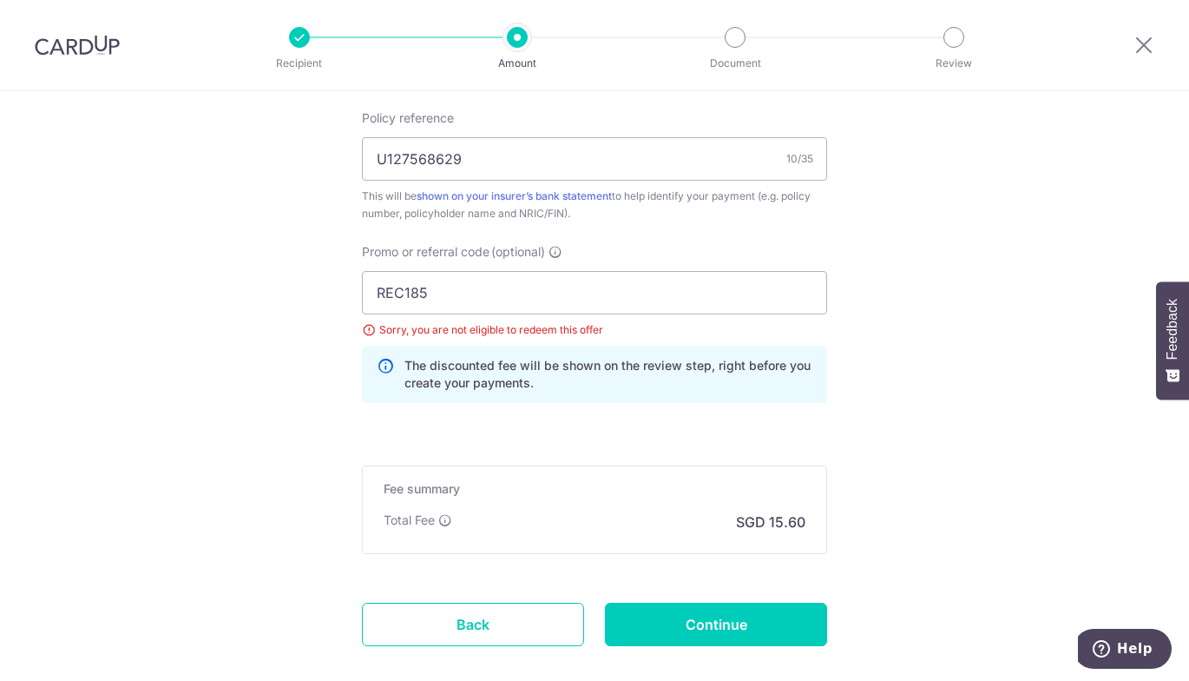
scroll to position [983, 0]
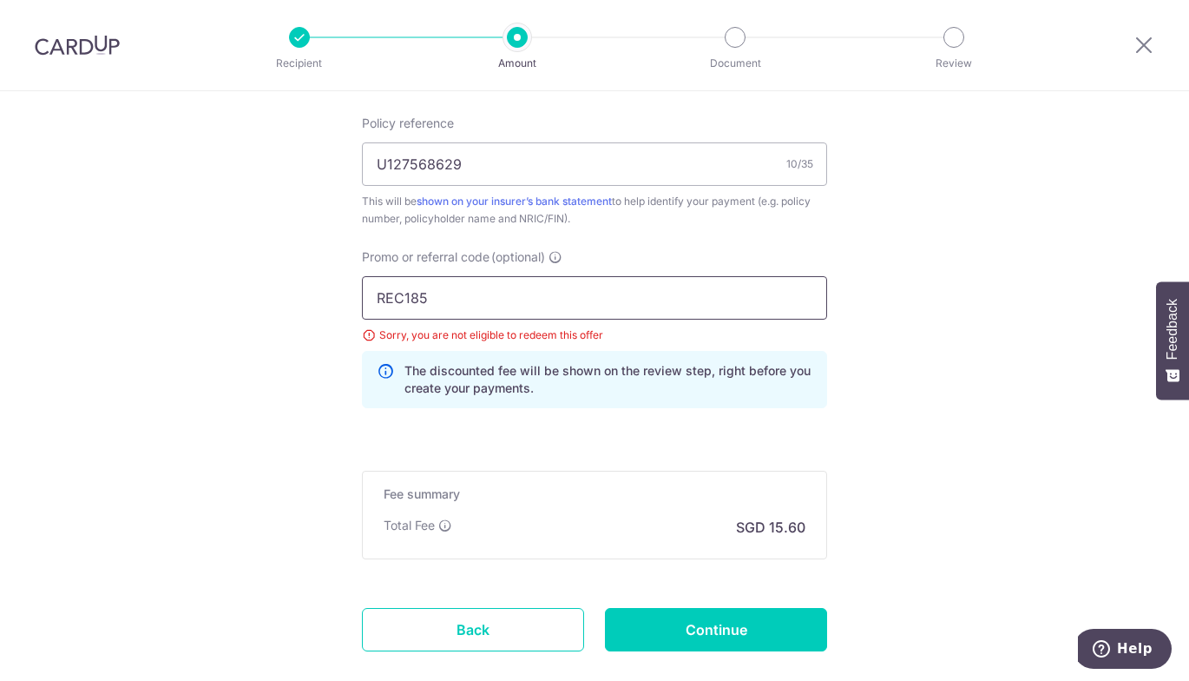
drag, startPoint x: 460, startPoint y: 286, endPoint x: 290, endPoint y: 284, distance: 170.2
type input "MILELION"
click at [662, 608] on input "Continue" at bounding box center [716, 629] width 222 height 43
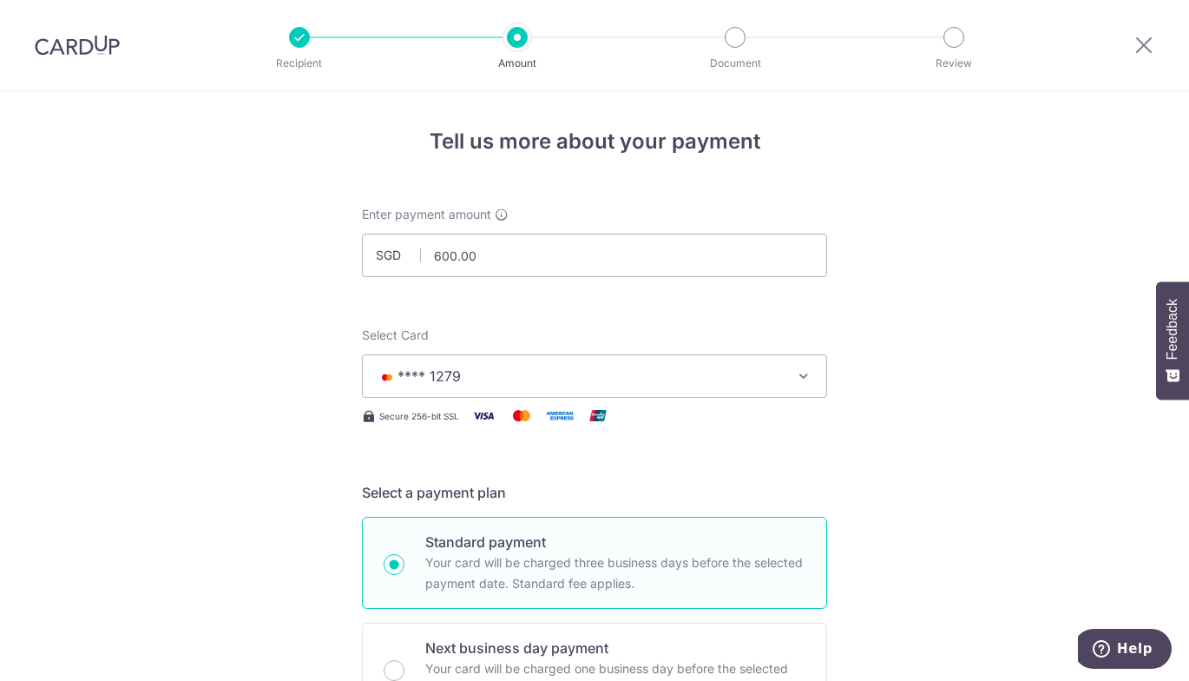
scroll to position [1079, 0]
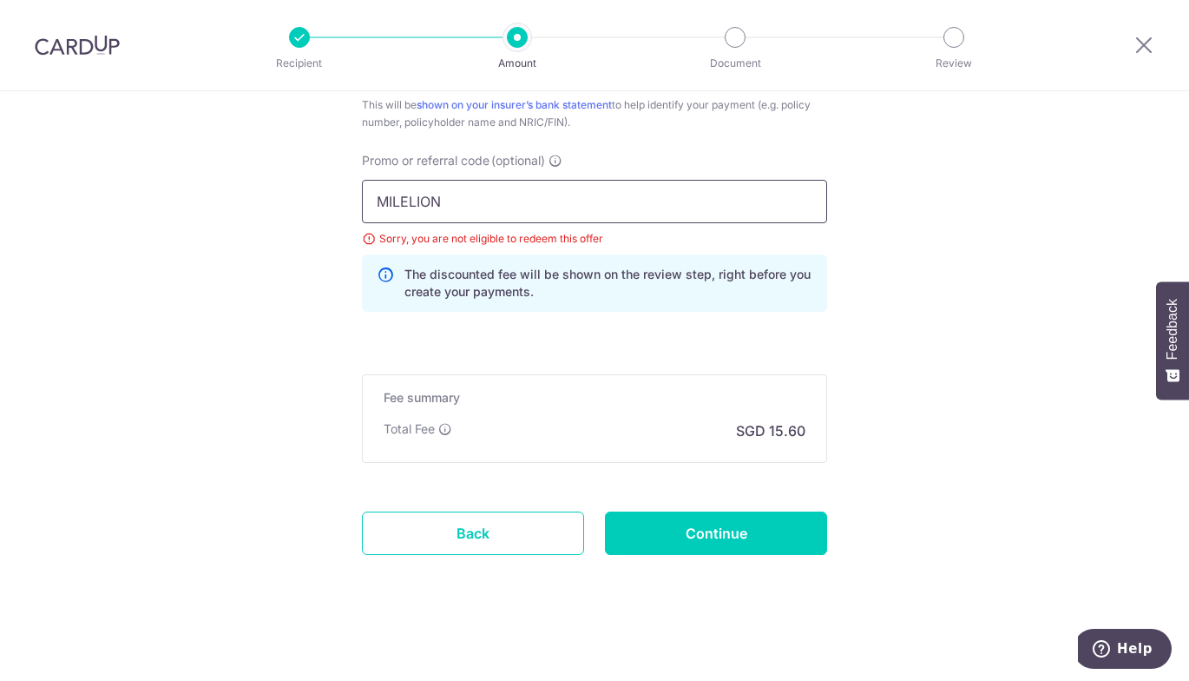
drag, startPoint x: 527, startPoint y: 189, endPoint x: 16, endPoint y: 109, distance: 516.7
type input "OFF225"
click at [802, 538] on input "Continue" at bounding box center [716, 532] width 222 height 43
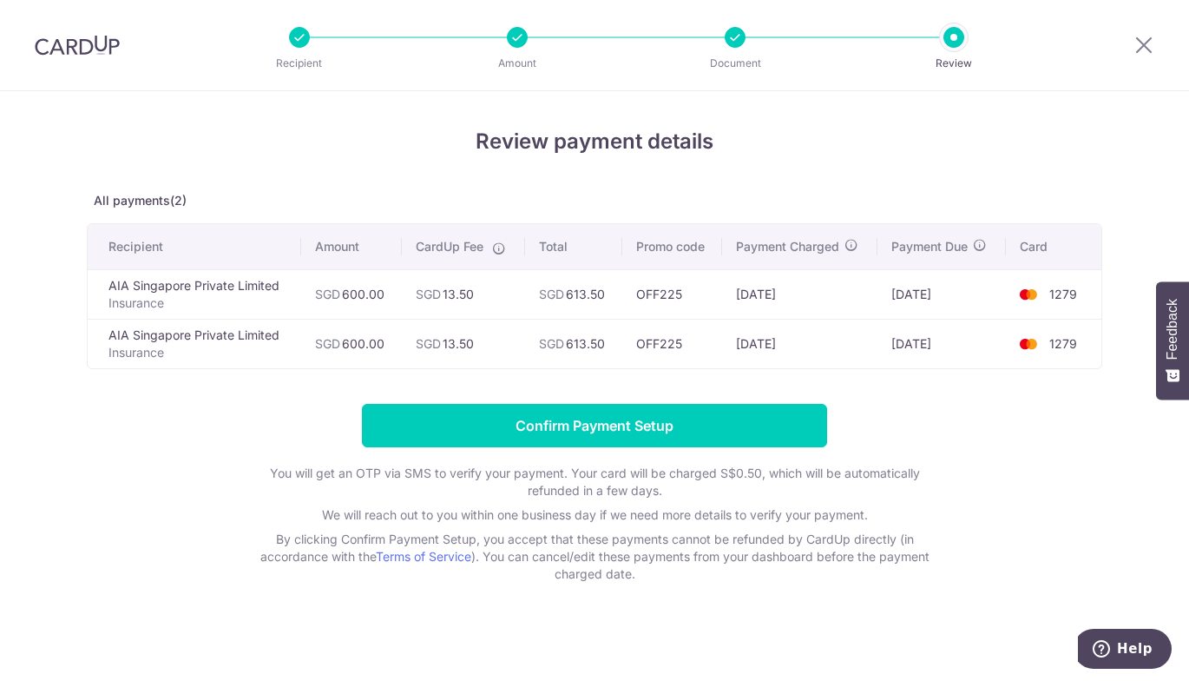
drag, startPoint x: 725, startPoint y: 32, endPoint x: 735, endPoint y: 37, distance: 11.6
click at [735, 37] on div "Document" at bounding box center [735, 37] width 21 height 21
click at [735, 37] on div at bounding box center [735, 37] width 21 height 21
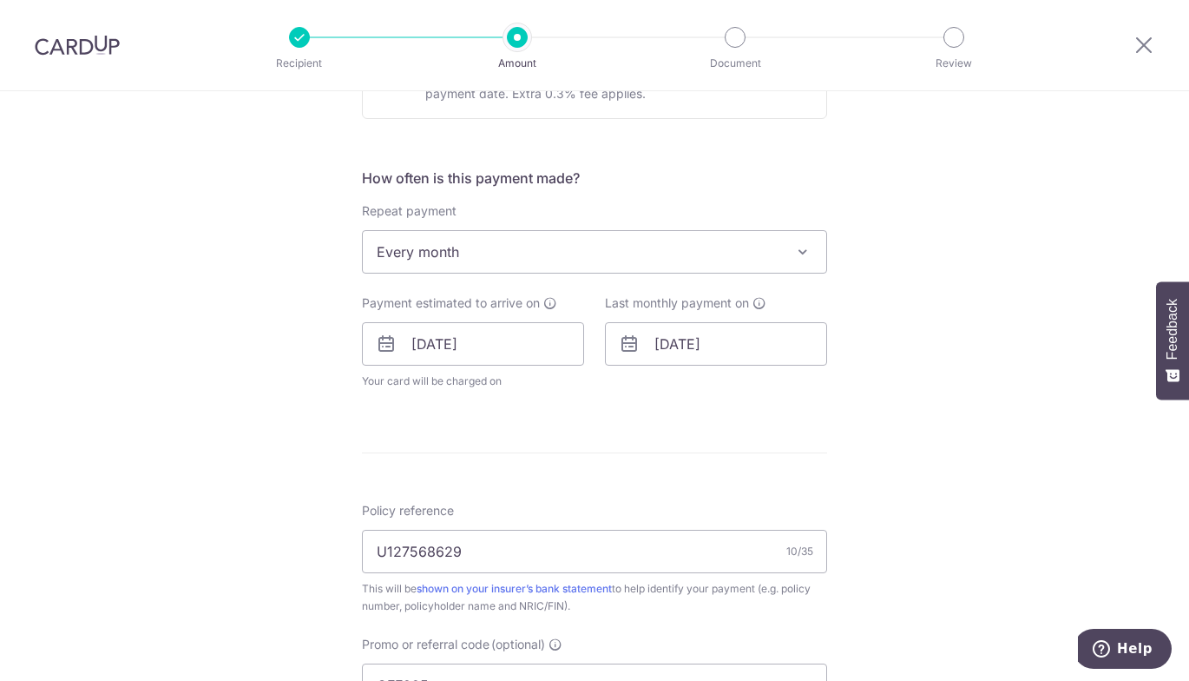
scroll to position [614, 0]
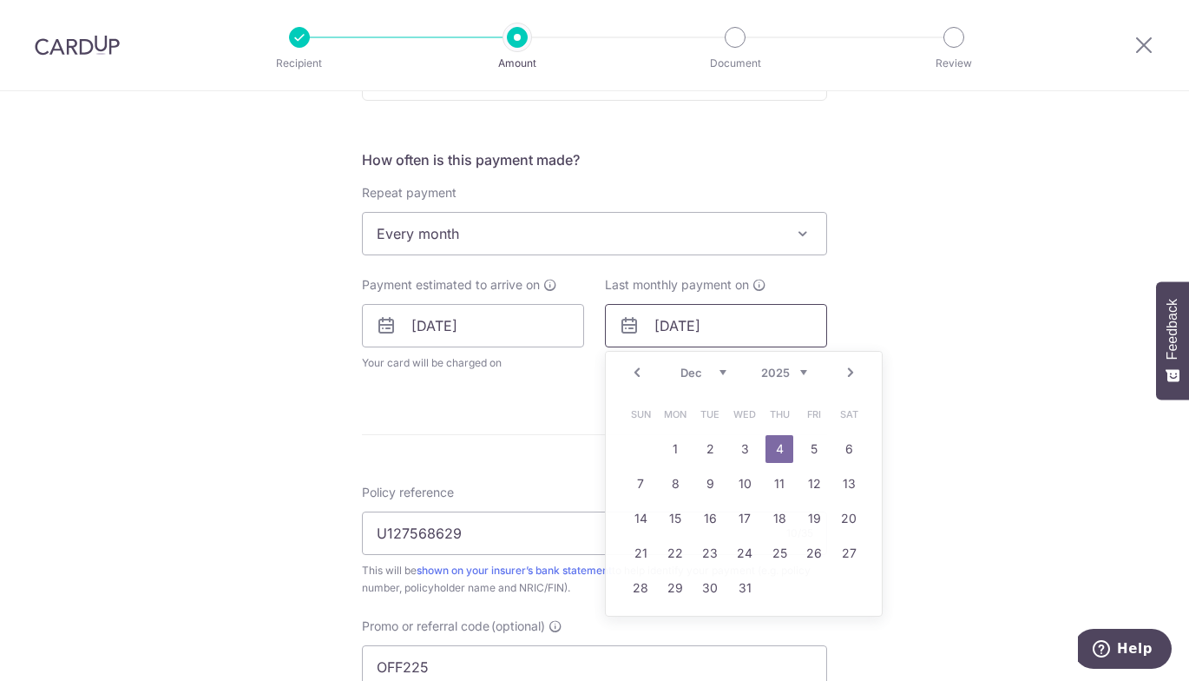
click at [678, 333] on input "04/12/2025" at bounding box center [716, 325] width 222 height 43
click at [696, 491] on link "9" at bounding box center [710, 484] width 28 height 28
type input "[DATE]"
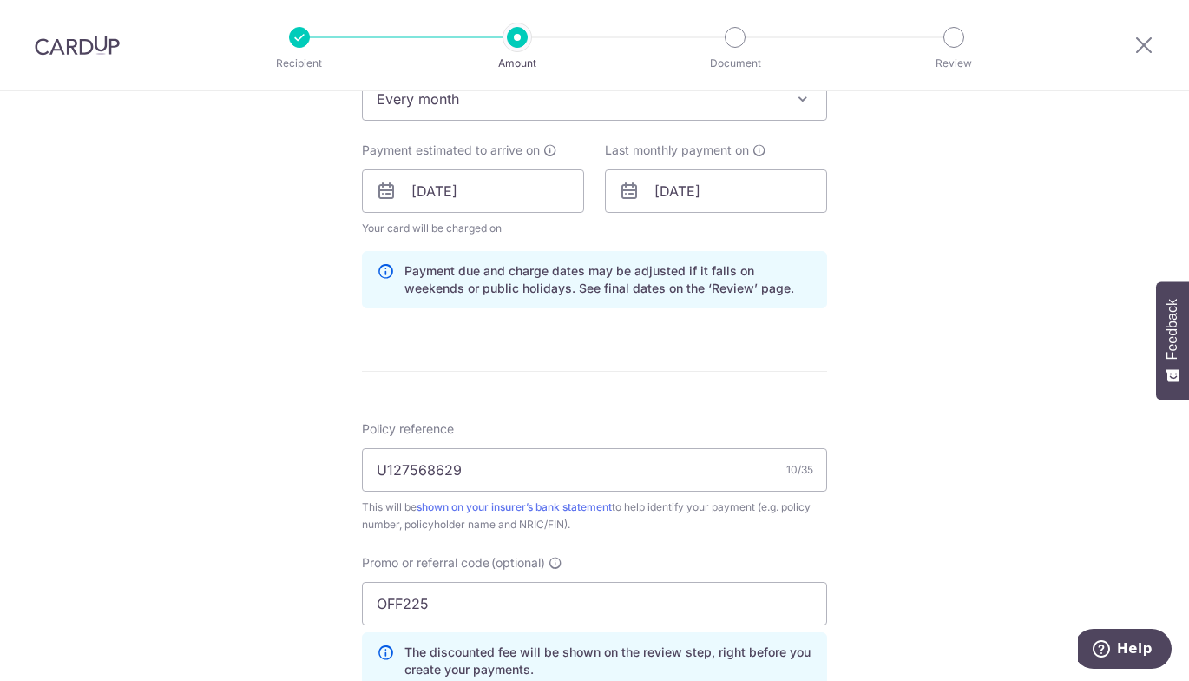
scroll to position [749, 0]
click at [860, 352] on div "Tell us more about your payment Enter payment amount SGD 600.00 600.00 Select C…" at bounding box center [594, 202] width 1189 height 1720
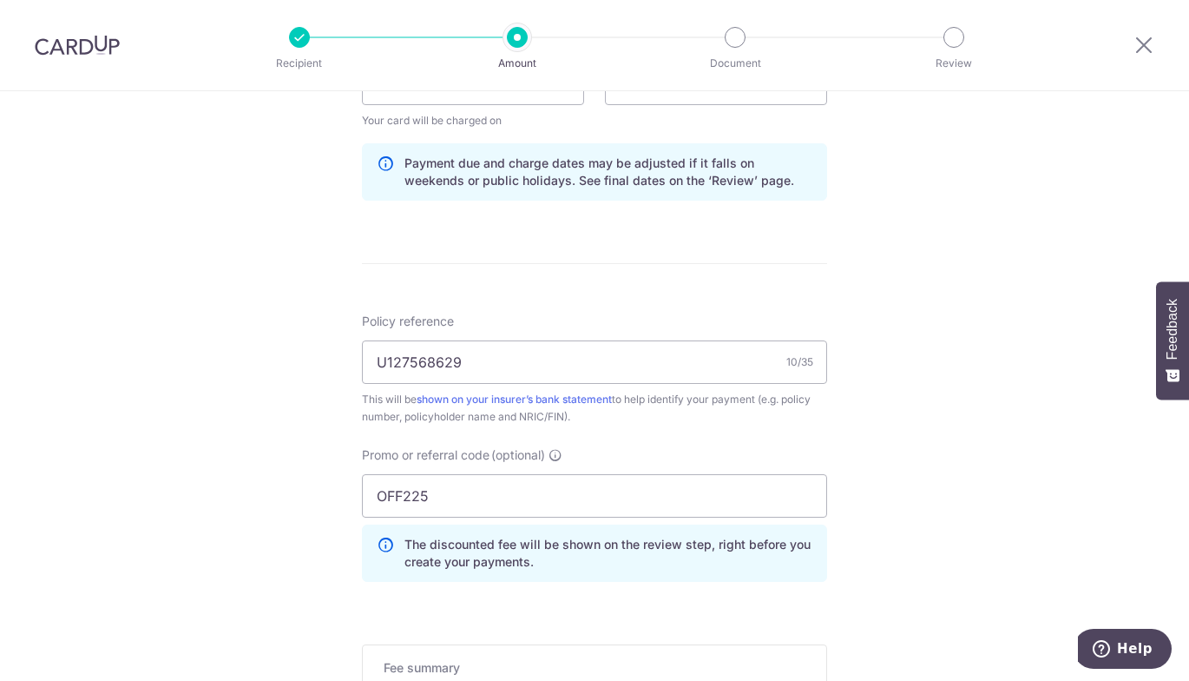
scroll to position [876, 0]
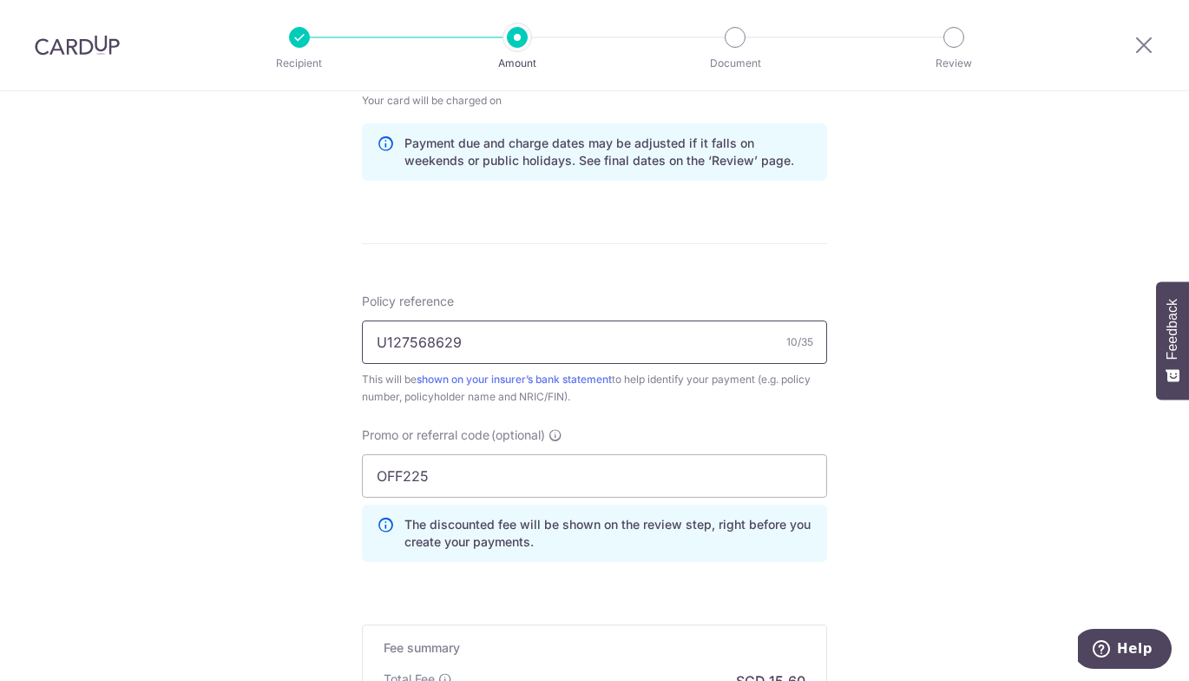
click at [519, 343] on input "U127568629" at bounding box center [594, 341] width 465 height 43
drag, startPoint x: 474, startPoint y: 479, endPoint x: 316, endPoint y: 478, distance: 158.0
click at [316, 478] on div "Tell us more about your payment Enter payment amount SGD 600.00 600.00 Select C…" at bounding box center [594, 75] width 1189 height 1720
paste input "REC18"
type input "REC185"
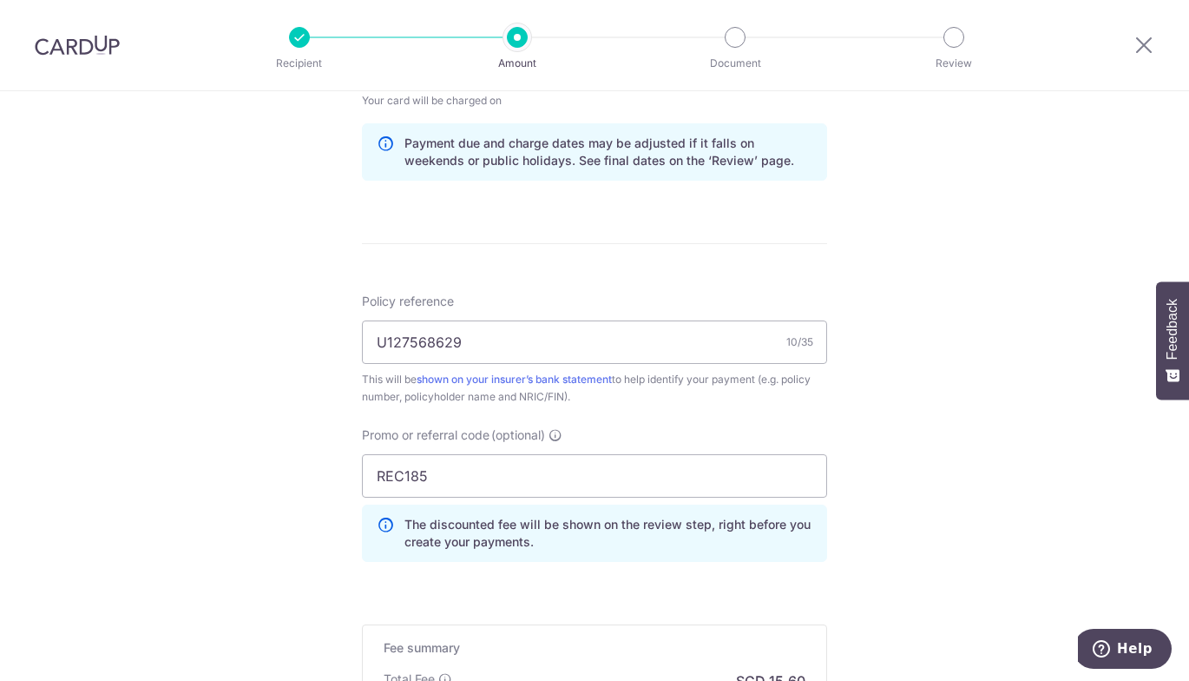
click at [316, 478] on div "Tell us more about your payment Enter payment amount SGD 600.00 600.00 Select C…" at bounding box center [594, 75] width 1189 height 1720
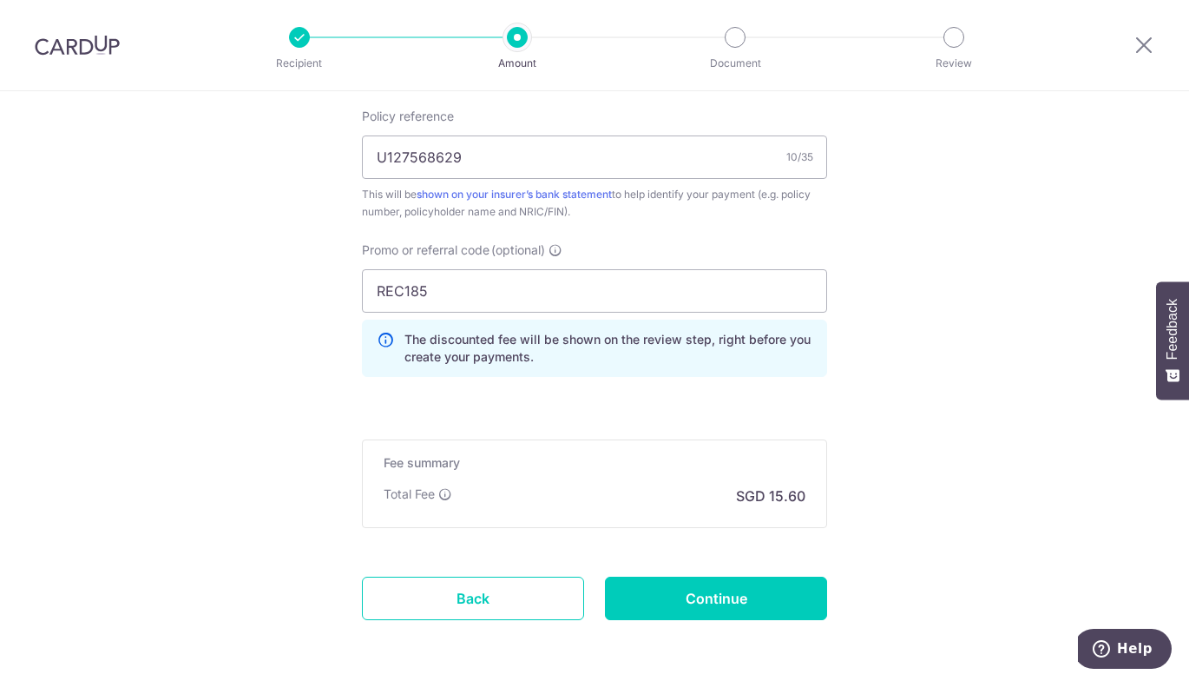
scroll to position [1081, 0]
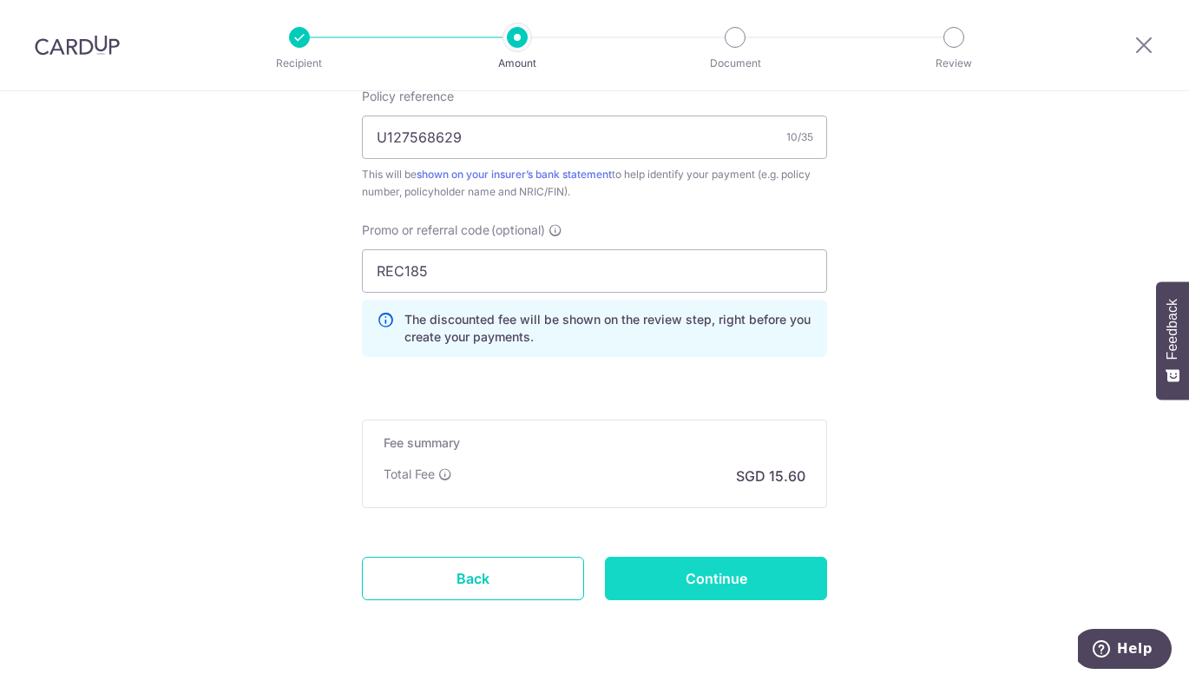
click at [639, 575] on input "Continue" at bounding box center [716, 577] width 222 height 43
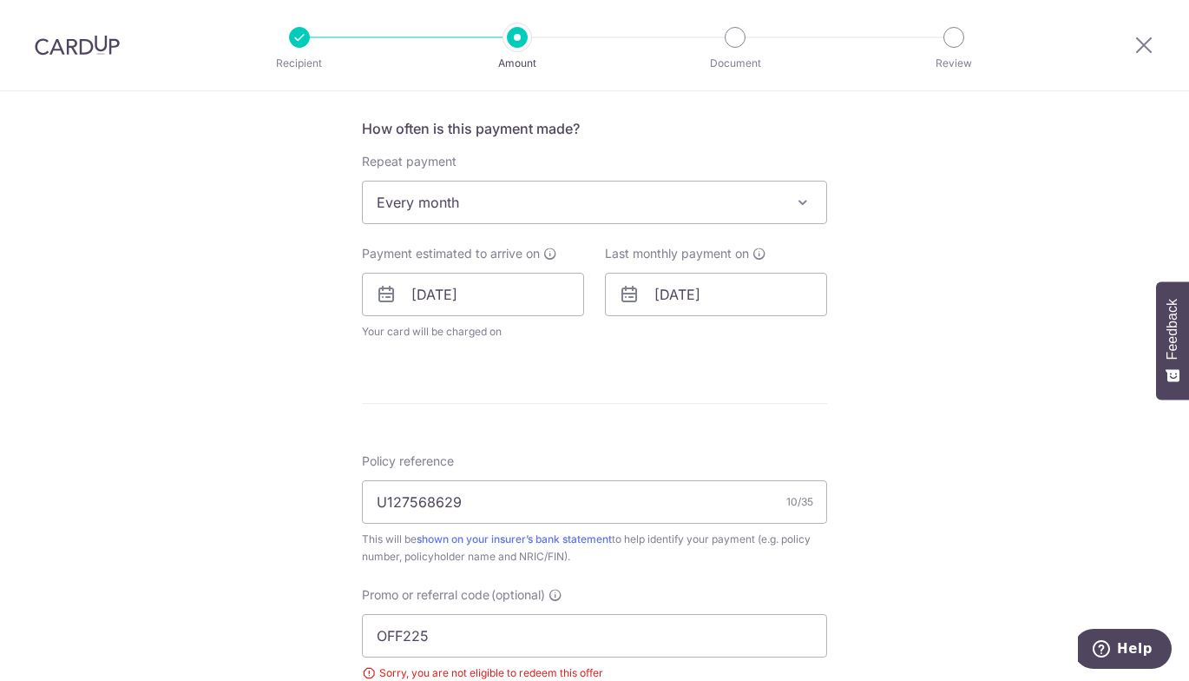
scroll to position [641, 0]
click at [624, 228] on div "How often is this payment made? Repeat payment Never Every week Every month Eve…" at bounding box center [594, 240] width 465 height 236
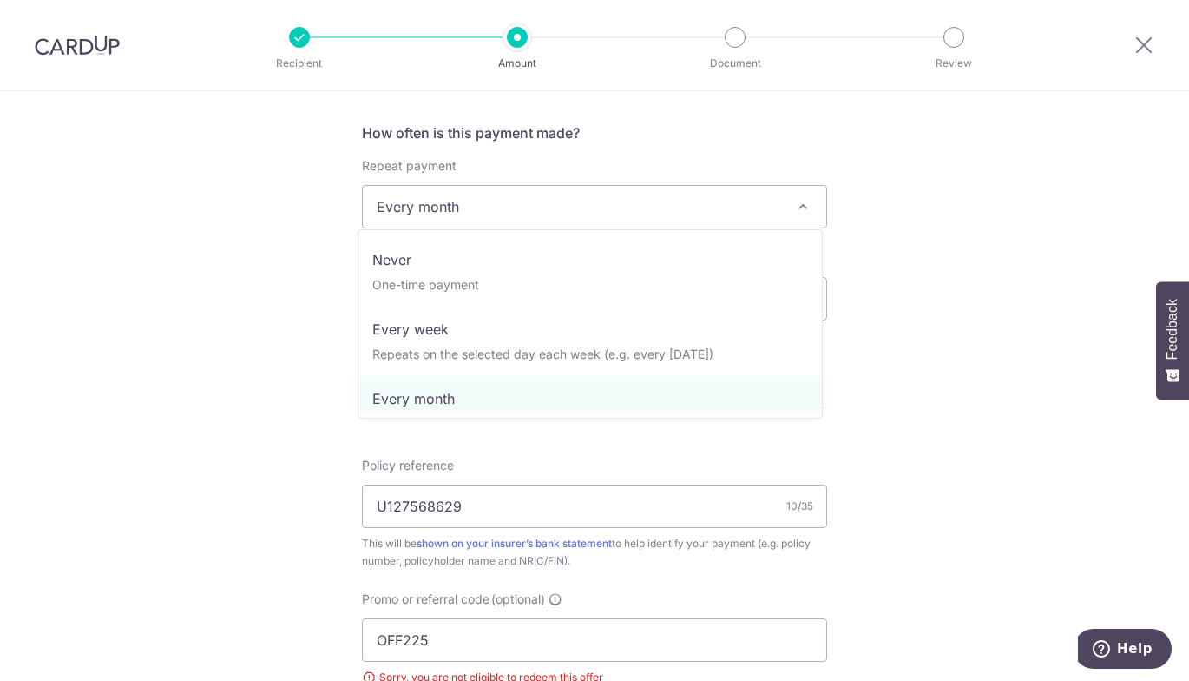
click at [614, 220] on span "Every month" at bounding box center [595, 207] width 464 height 42
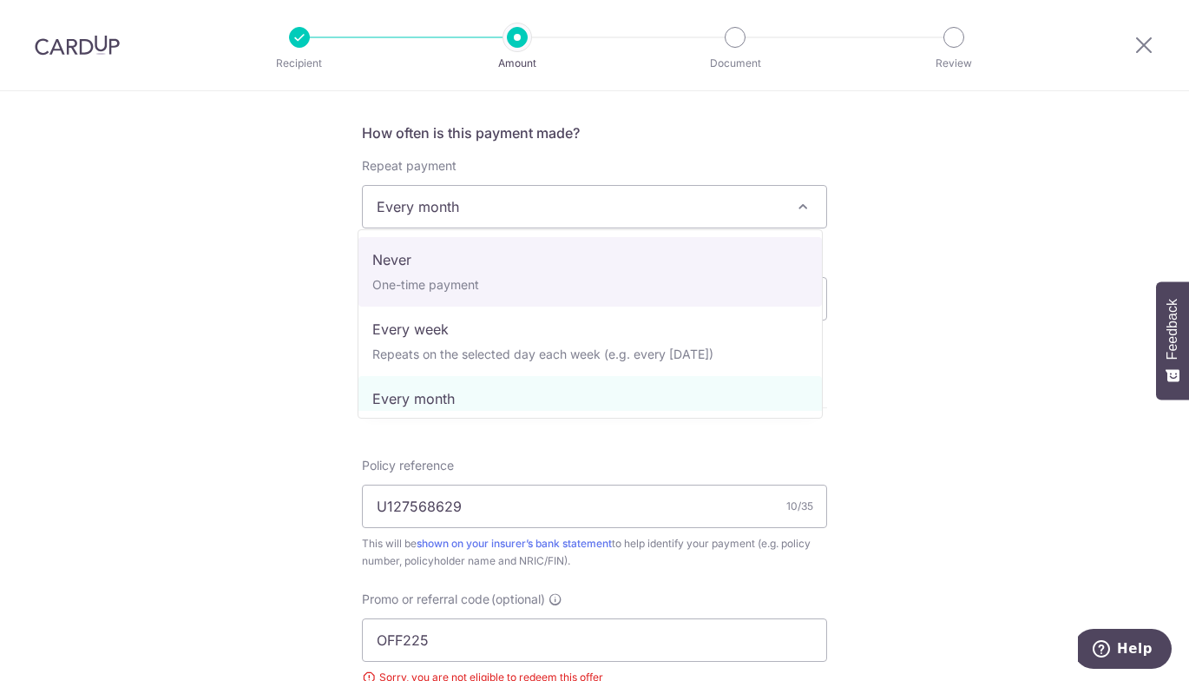
select select "1"
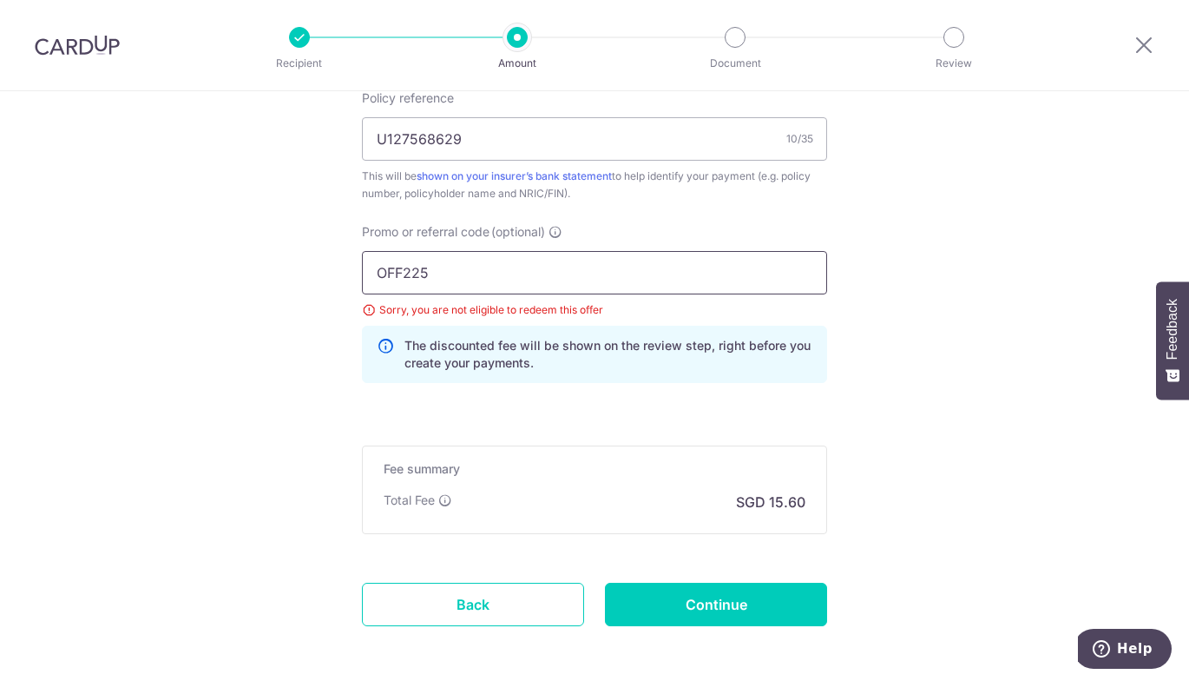
scroll to position [1083, 0]
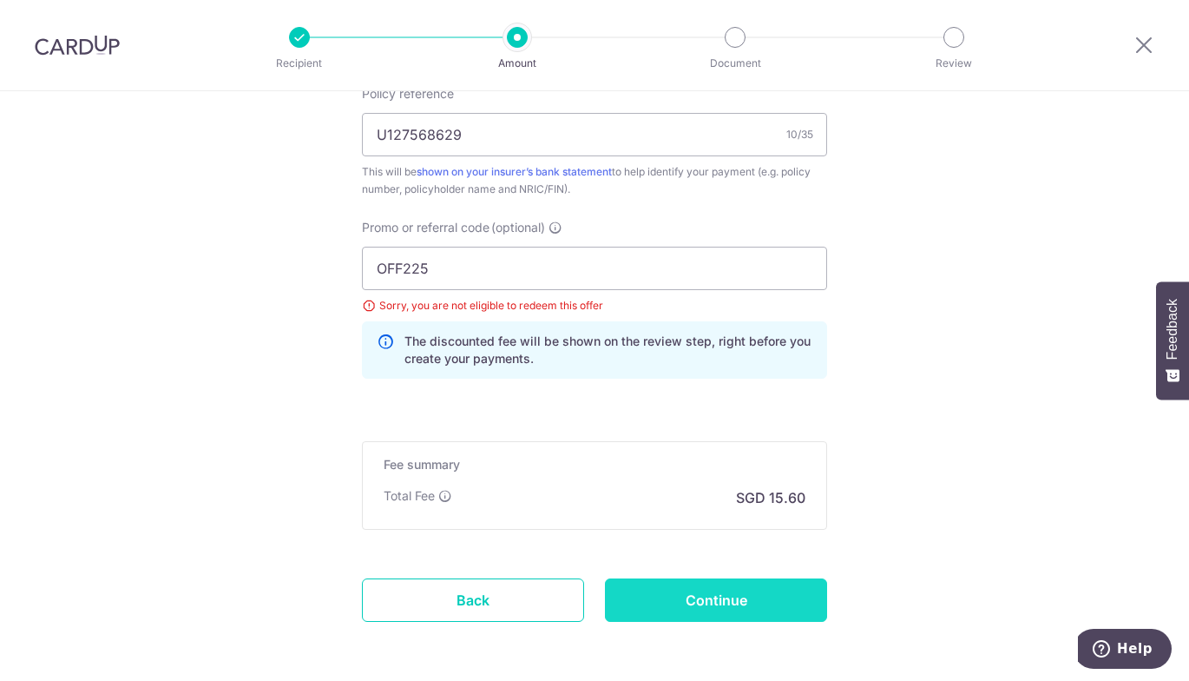
click at [652, 589] on input "Continue" at bounding box center [716, 599] width 222 height 43
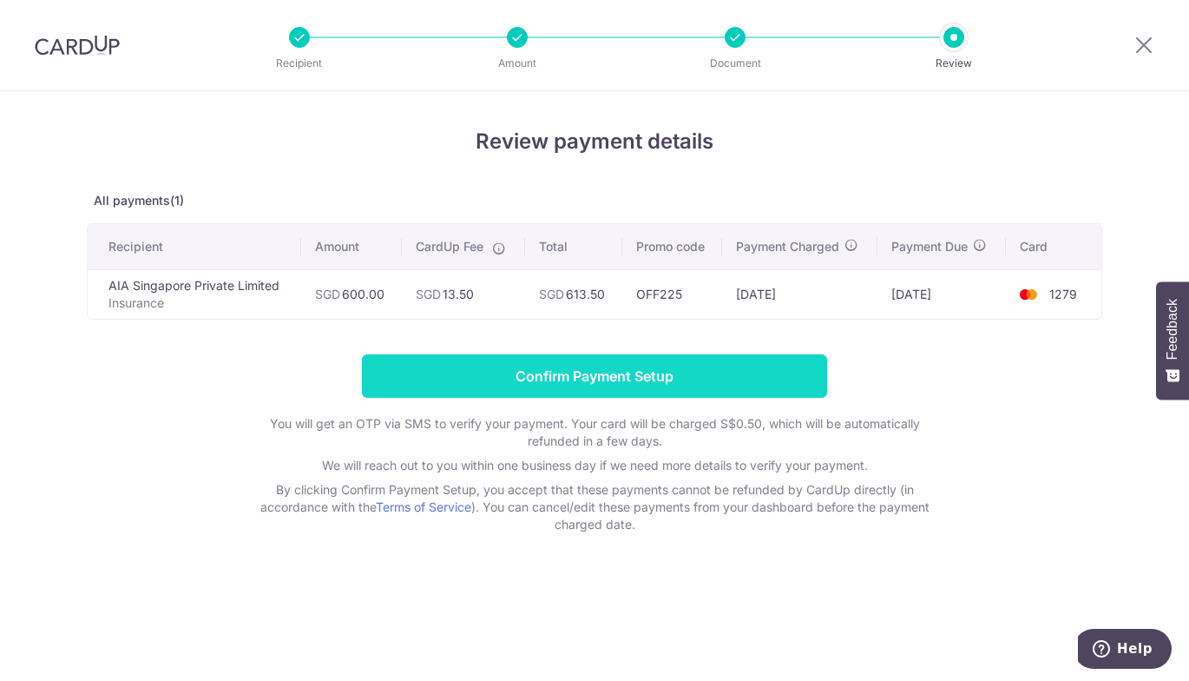
click at [733, 391] on input "Confirm Payment Setup" at bounding box center [594, 375] width 465 height 43
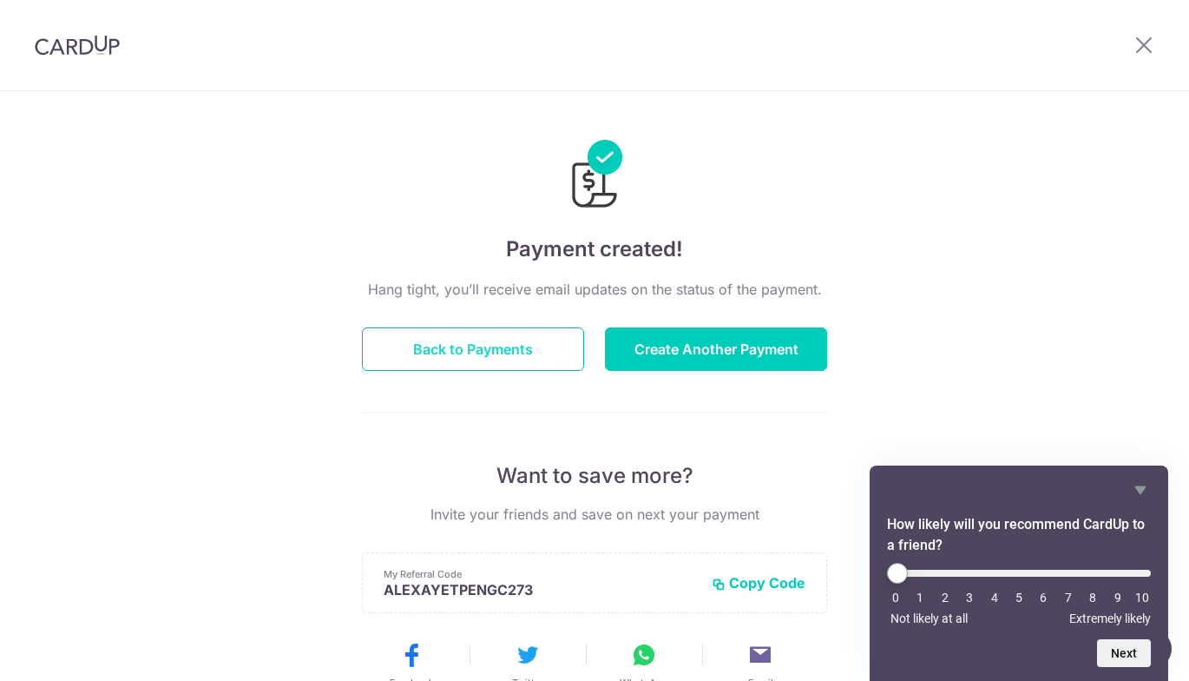
click at [519, 353] on button "Back to Payments" at bounding box center [473, 348] width 222 height 43
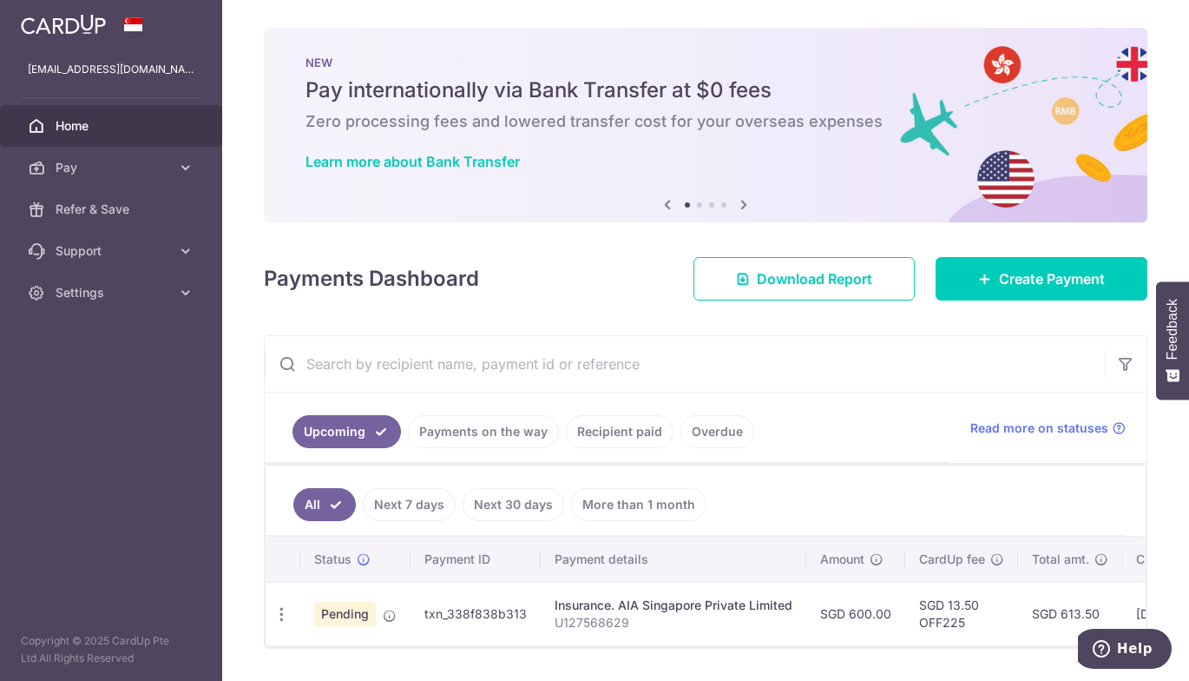
scroll to position [52, 0]
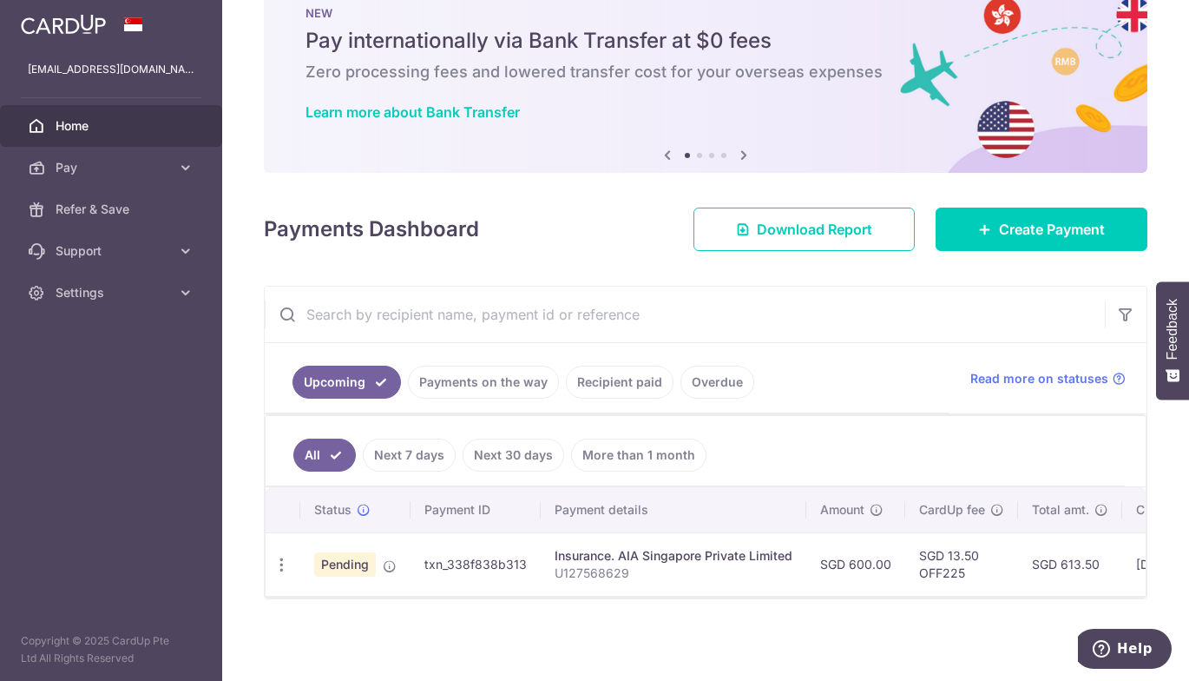
click at [429, 456] on link "Next 7 days" at bounding box center [409, 454] width 93 height 33
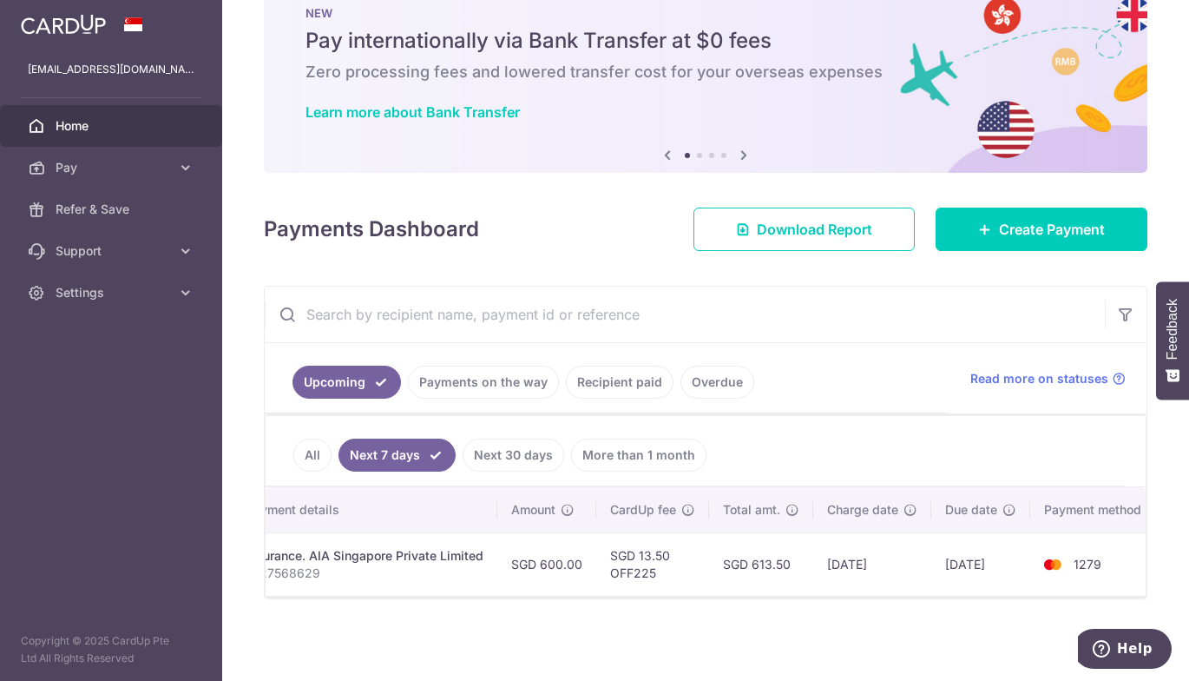
scroll to position [0, 310]
